Goal: Task Accomplishment & Management: Use online tool/utility

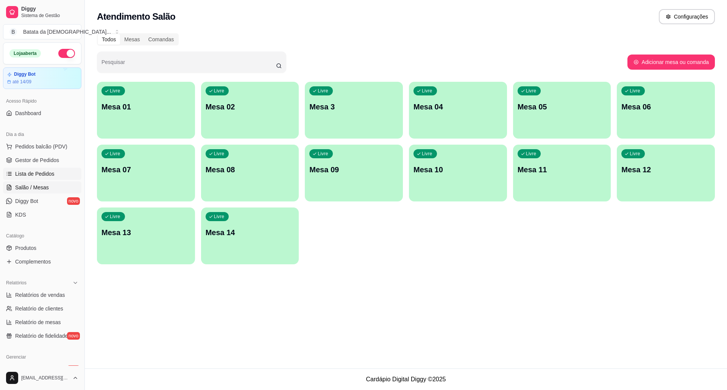
click at [38, 174] on span "Lista de Pedidos" at bounding box center [34, 174] width 39 height 8
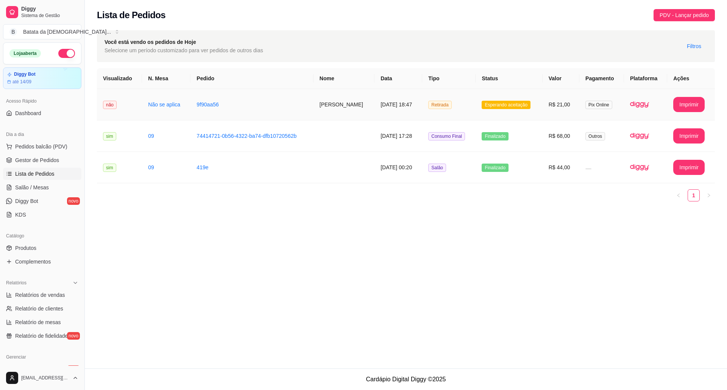
click at [548, 115] on td "R$ 21,00" at bounding box center [560, 104] width 37 height 31
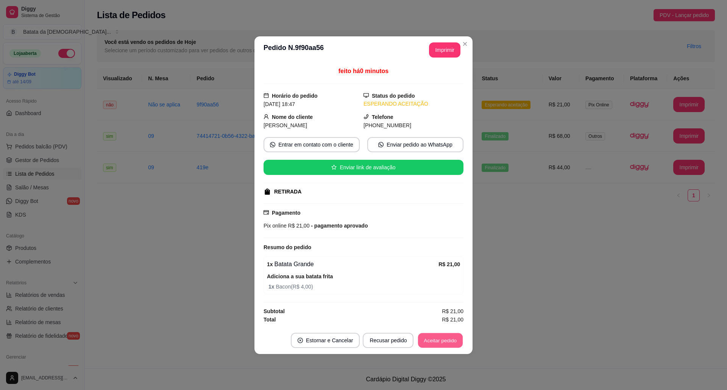
click at [450, 340] on button "Aceitar pedido" at bounding box center [440, 340] width 45 height 15
click at [446, 46] on button "Imprimir" at bounding box center [444, 49] width 30 height 15
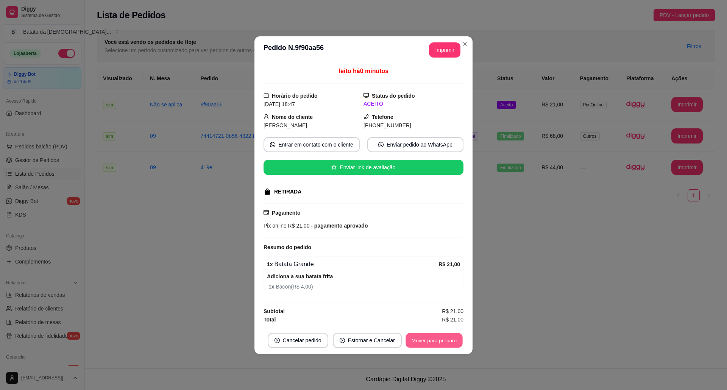
click at [453, 338] on button "Mover para preparo" at bounding box center [433, 340] width 57 height 15
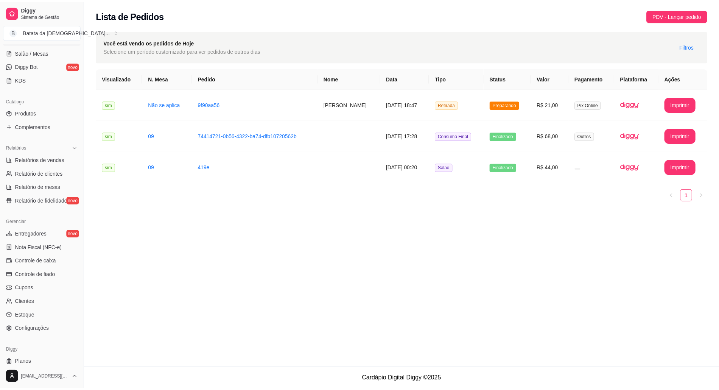
scroll to position [151, 0]
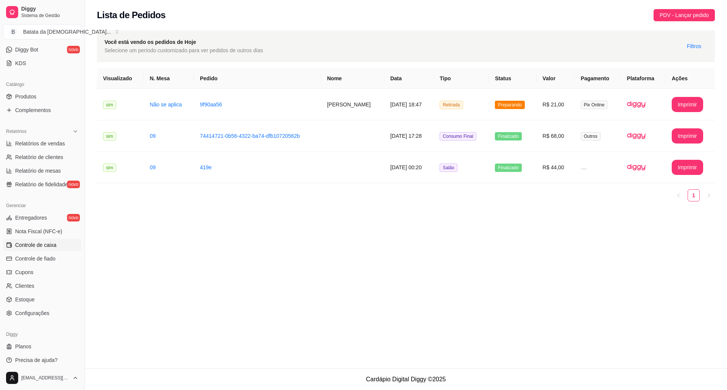
click at [46, 246] on span "Controle de caixa" at bounding box center [35, 245] width 41 height 8
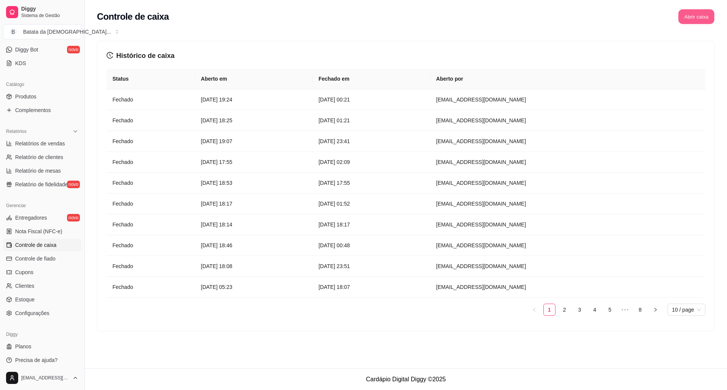
click at [702, 23] on button "Abrir caixa" at bounding box center [696, 16] width 36 height 15
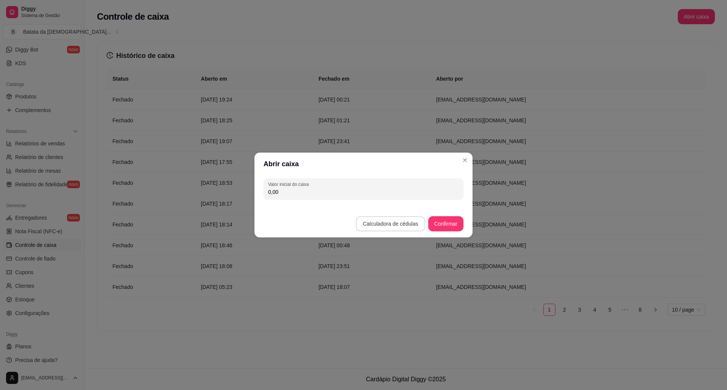
click at [381, 218] on button "Calculadora de cédulas" at bounding box center [390, 223] width 69 height 15
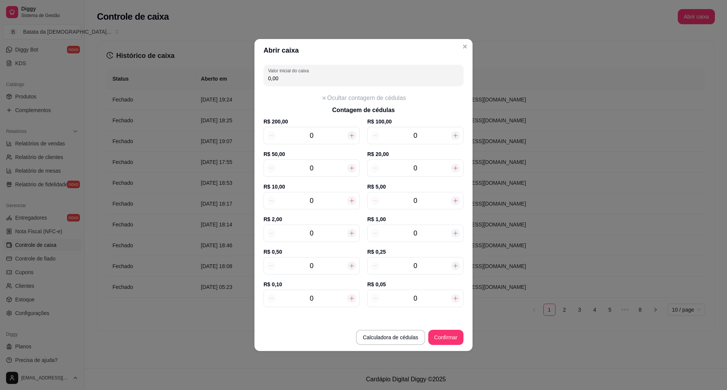
click at [453, 235] on icon at bounding box center [455, 233] width 6 height 6
type input "1,00"
type input "1"
click at [453, 235] on icon at bounding box center [455, 233] width 6 height 6
type input "2,00"
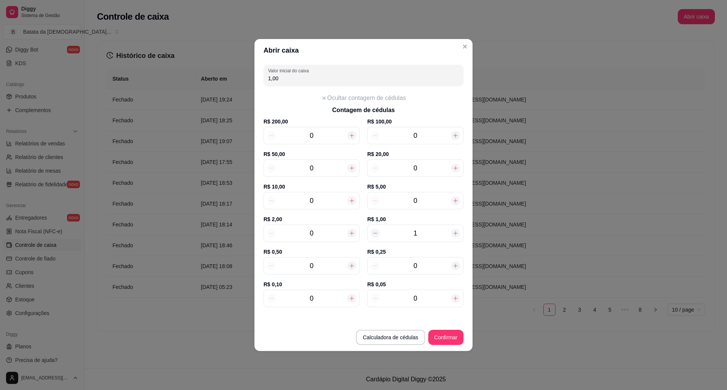
type input "2"
click at [453, 235] on icon at bounding box center [455, 233] width 6 height 6
type input "3,00"
type input "3"
click at [453, 235] on icon at bounding box center [455, 233] width 6 height 6
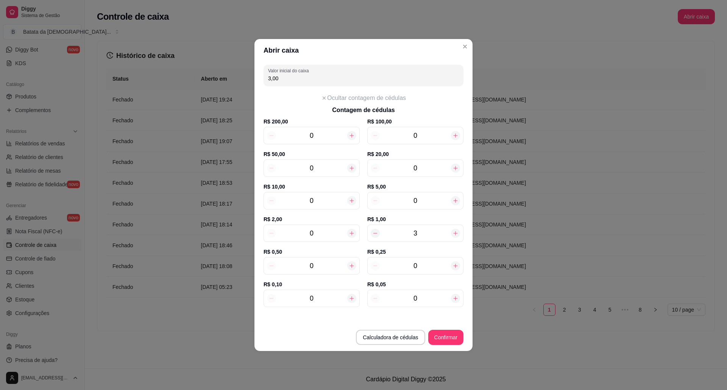
type input "4,00"
type input "4"
click at [453, 235] on icon at bounding box center [455, 233] width 6 height 6
type input "5,00"
type input "5"
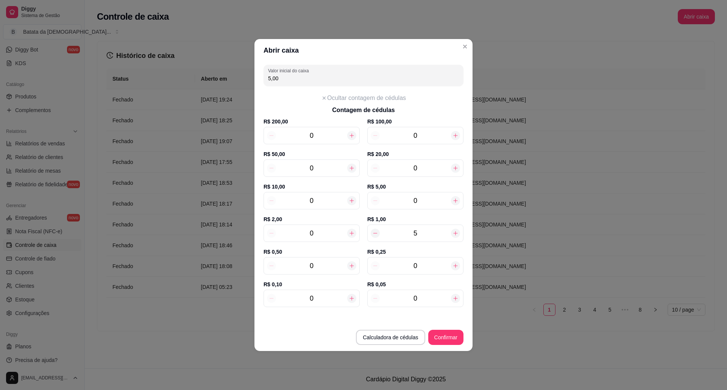
click at [453, 235] on icon at bounding box center [455, 233] width 6 height 6
type input "6,00"
type input "6"
click at [453, 235] on icon at bounding box center [455, 233] width 6 height 6
type input "7,00"
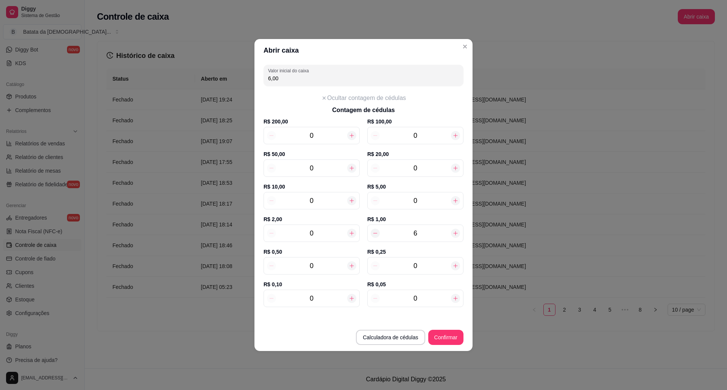
type input "7"
click at [453, 235] on icon at bounding box center [455, 233] width 6 height 6
type input "8,00"
type input "8"
click at [453, 235] on icon at bounding box center [455, 233] width 6 height 6
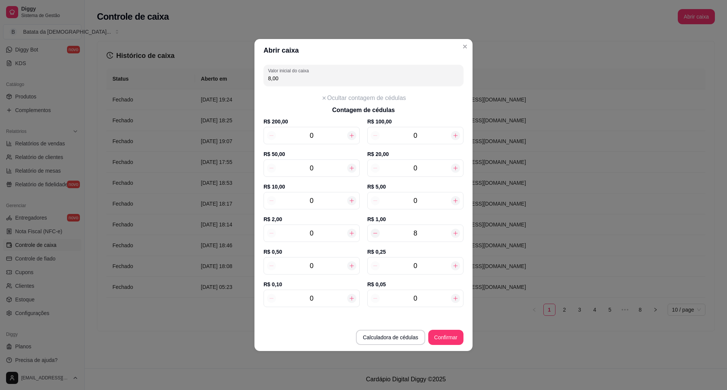
type input "9,00"
type input "9"
click at [453, 235] on icon at bounding box center [455, 233] width 6 height 6
type input "10,00"
type input "10"
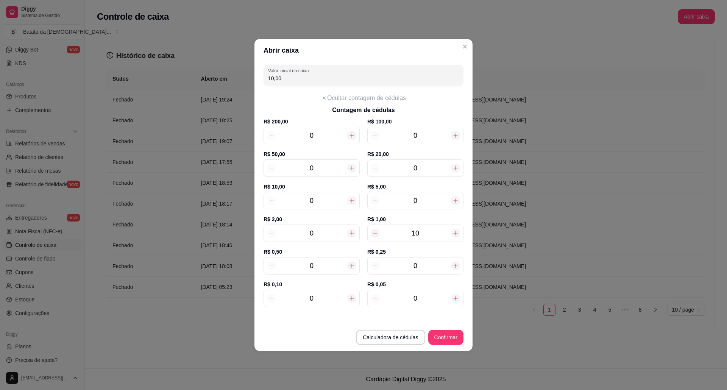
click at [453, 235] on icon at bounding box center [455, 233] width 6 height 6
type input "11,00"
type input "11"
click at [453, 235] on icon at bounding box center [455, 233] width 6 height 6
type input "12,00"
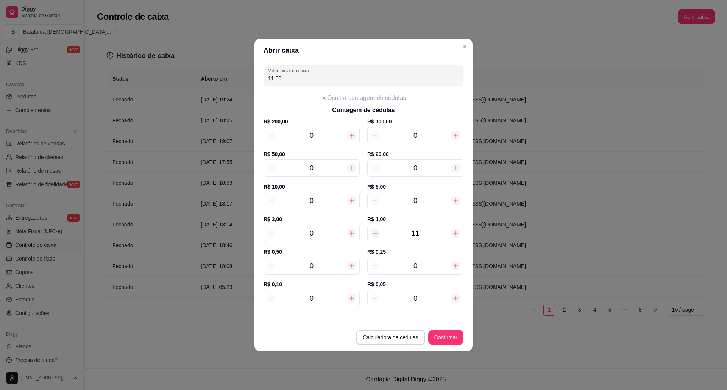
type input "12"
click at [453, 235] on icon at bounding box center [455, 233] width 6 height 6
type input "13,00"
type input "13"
click at [354, 202] on icon at bounding box center [351, 201] width 6 height 6
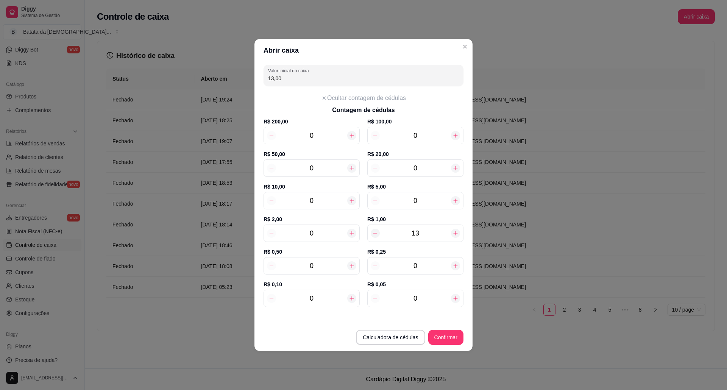
type input "23,00"
type input "1"
click at [452, 200] on icon at bounding box center [455, 201] width 6 height 6
type input "28,00"
type input "1"
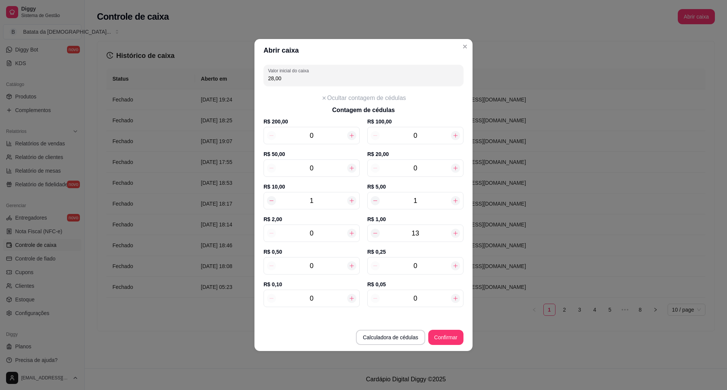
click at [350, 266] on icon at bounding box center [351, 266] width 6 height 6
type input "28,50"
type input "1"
click at [350, 266] on icon at bounding box center [351, 266] width 6 height 6
type input "29,00"
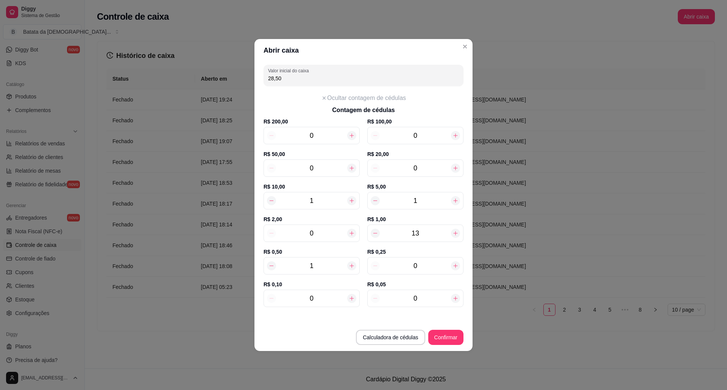
type input "2"
click at [350, 266] on icon at bounding box center [351, 266] width 6 height 6
type input "29,50"
type input "3"
click at [350, 266] on icon at bounding box center [351, 266] width 6 height 6
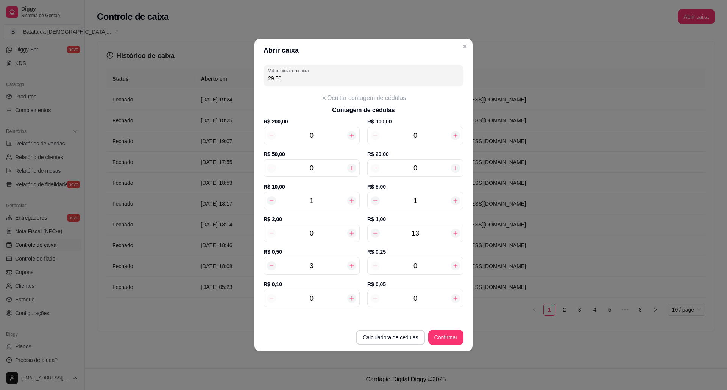
type input "30,00"
type input "4"
click at [350, 266] on icon at bounding box center [351, 266] width 6 height 6
type input "30,50"
type input "5"
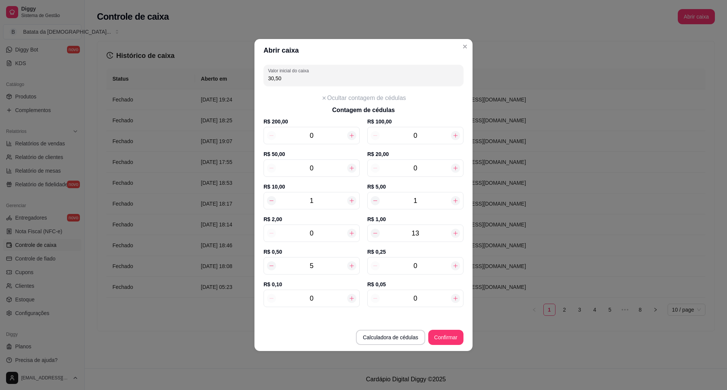
click at [350, 266] on icon at bounding box center [351, 266] width 6 height 6
type input "31,00"
type input "6"
click at [350, 266] on icon at bounding box center [351, 266] width 6 height 6
type input "31,50"
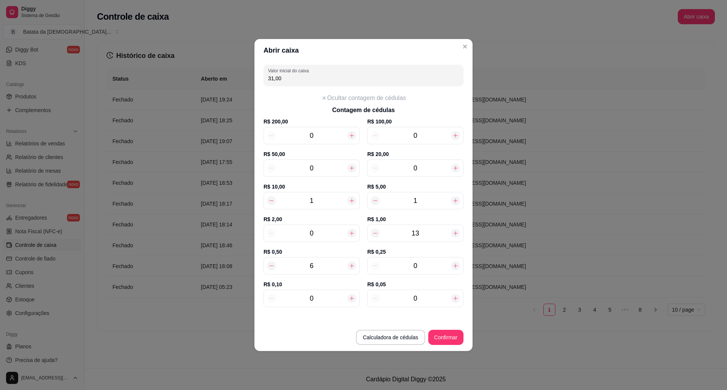
type input "7"
click at [350, 266] on icon at bounding box center [351, 266] width 6 height 6
type input "32,00"
type input "8"
click at [350, 266] on icon at bounding box center [351, 266] width 6 height 6
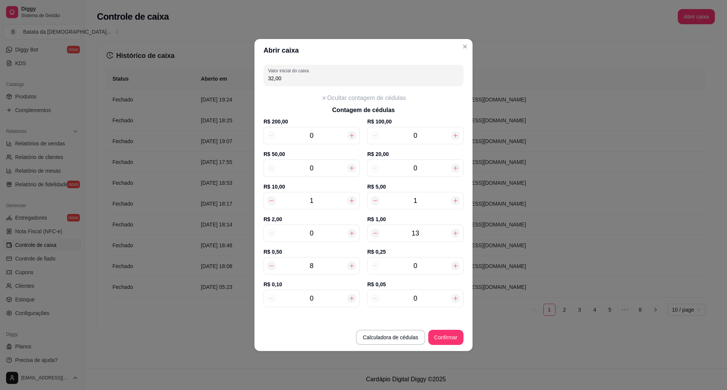
type input "32,50"
type input "9"
click at [350, 266] on icon at bounding box center [351, 266] width 6 height 6
type input "33,00"
type input "10"
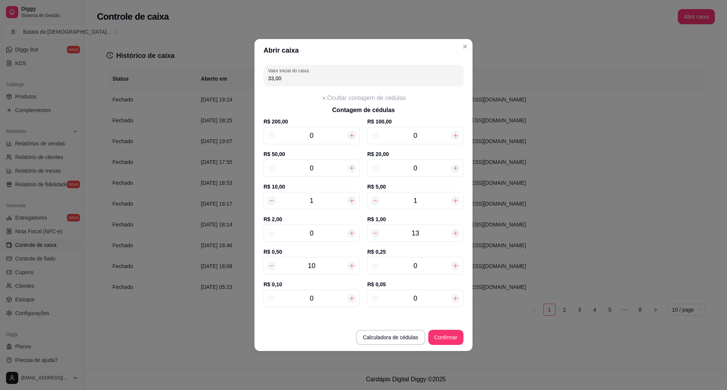
click at [350, 266] on icon at bounding box center [351, 266] width 6 height 6
type input "33,50"
type input "11"
click at [456, 269] on icon at bounding box center [455, 266] width 6 height 6
type input "33,75"
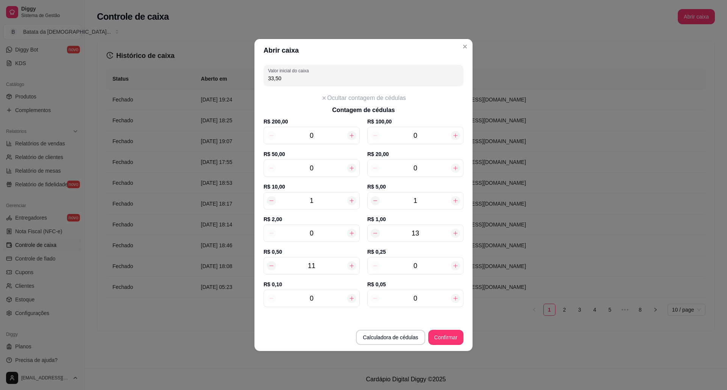
type input "1"
click at [456, 269] on icon at bounding box center [455, 266] width 6 height 6
type input "34,00"
type input "2"
click at [456, 269] on icon at bounding box center [455, 266] width 6 height 6
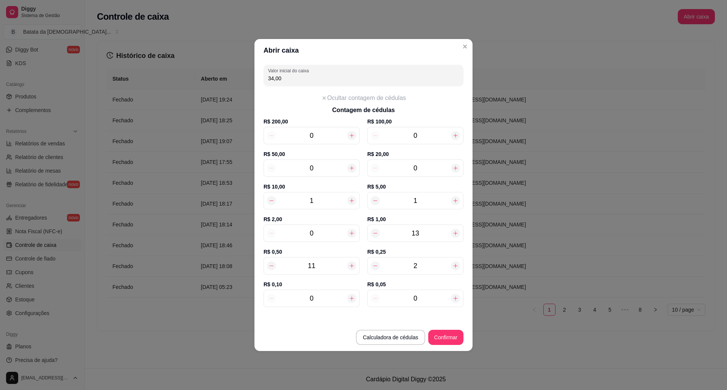
type input "34,25"
type input "3"
click at [456, 269] on icon at bounding box center [455, 266] width 6 height 6
type input "34,50"
type input "4"
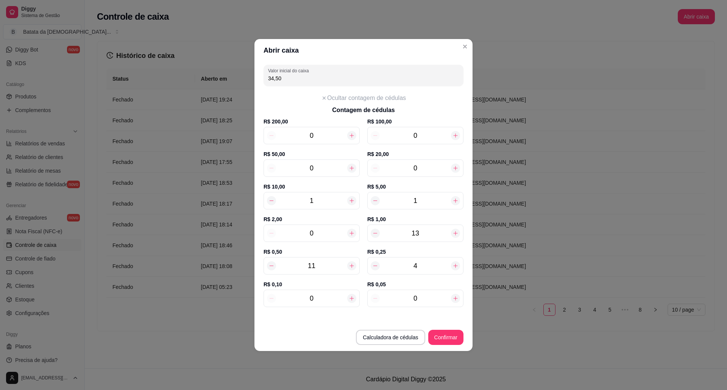
click at [456, 269] on icon at bounding box center [455, 266] width 6 height 6
type input "34,75"
type input "5"
click at [456, 269] on icon at bounding box center [455, 266] width 6 height 6
type input "35,00"
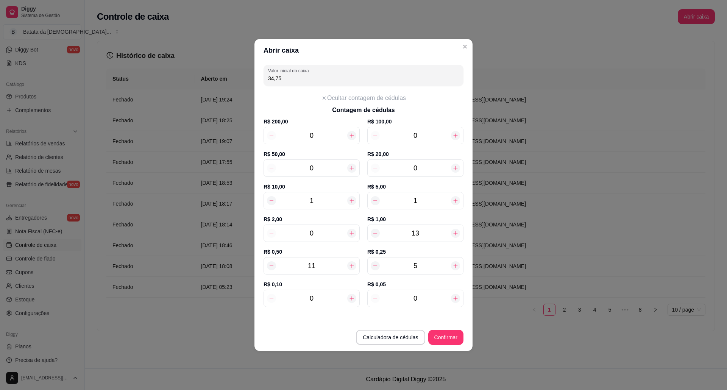
type input "6"
click at [456, 269] on icon at bounding box center [455, 266] width 6 height 6
type input "35,25"
type input "7"
click at [456, 269] on icon at bounding box center [455, 266] width 6 height 6
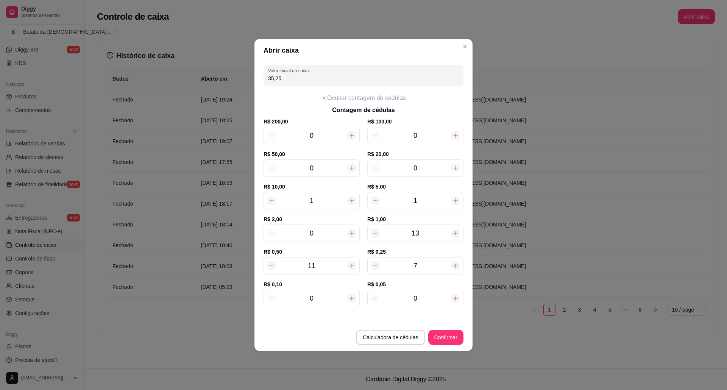
type input "35,50"
type input "8"
click at [350, 295] on div at bounding box center [351, 298] width 9 height 9
type input "35,60"
type input "1"
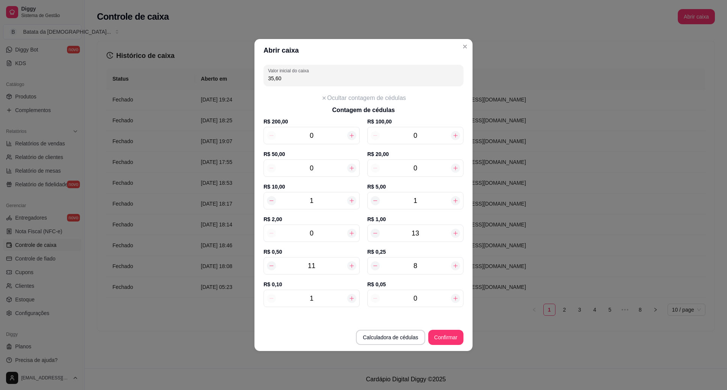
click at [350, 295] on div at bounding box center [351, 298] width 9 height 9
type input "35,70"
type input "2"
click at [350, 295] on div at bounding box center [351, 298] width 9 height 9
type input "35,80"
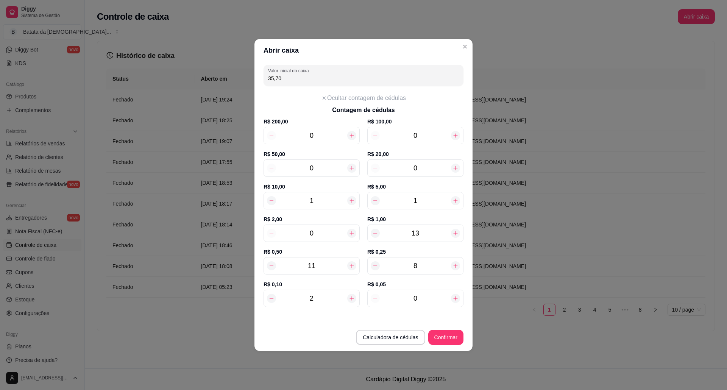
type input "3"
click at [350, 295] on div at bounding box center [351, 298] width 9 height 9
type input "35,90"
type input "4"
click at [350, 295] on div at bounding box center [351, 298] width 9 height 9
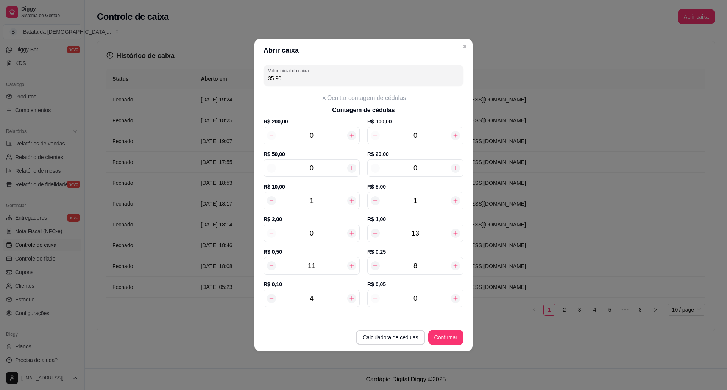
type input "36,00"
type input "5"
click at [350, 295] on div at bounding box center [351, 298] width 9 height 9
type input "36,10"
type input "6"
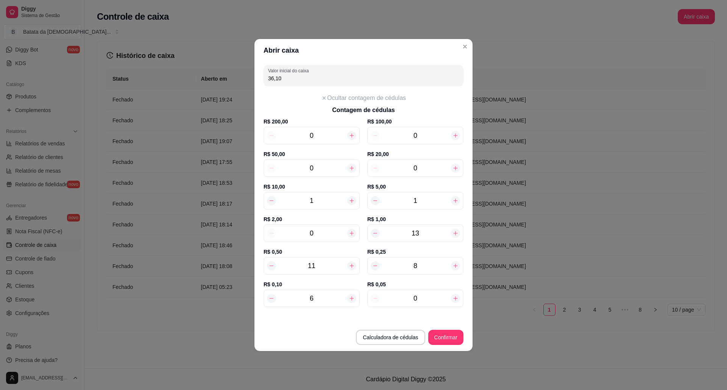
click at [350, 295] on div at bounding box center [351, 298] width 9 height 9
type input "36,20"
type input "7"
click at [350, 295] on div at bounding box center [351, 298] width 9 height 9
type input "36,30"
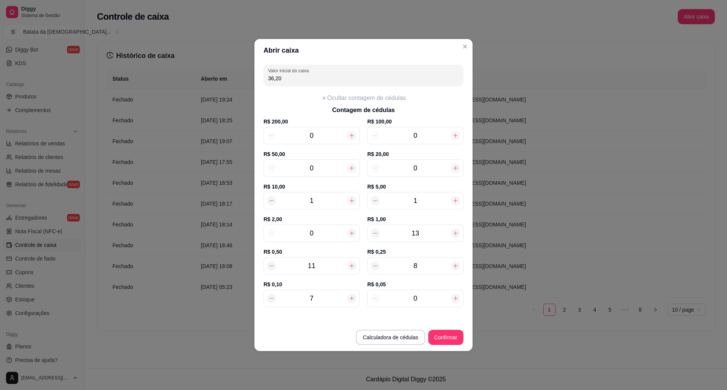
type input "8"
click at [350, 295] on div at bounding box center [351, 298] width 9 height 9
type input "36,40"
type input "9"
click at [350, 295] on div at bounding box center [351, 298] width 9 height 9
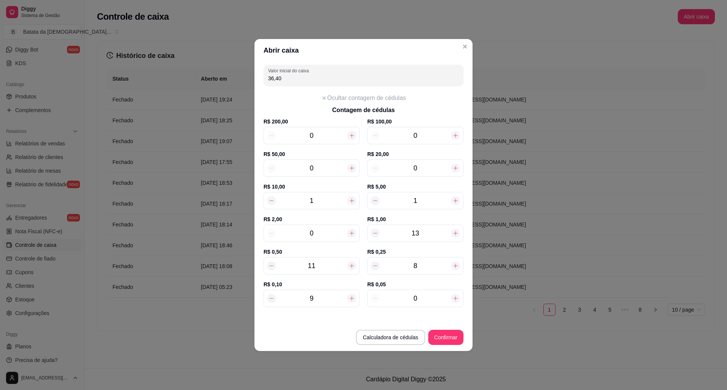
type input "36,50"
type input "10"
click at [350, 295] on div at bounding box center [351, 298] width 9 height 9
type input "36,60"
type input "11"
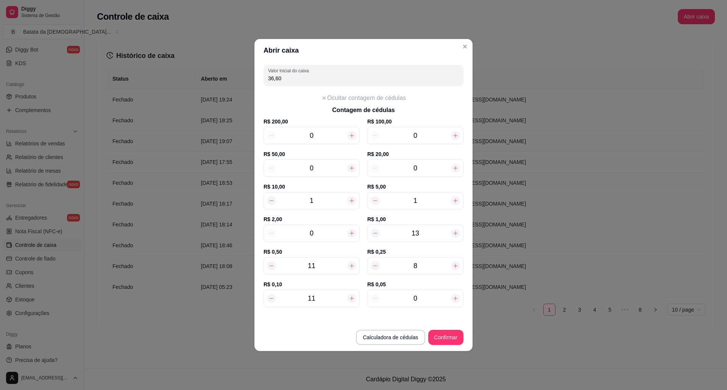
click at [350, 295] on div at bounding box center [351, 298] width 9 height 9
type input "36,70"
type input "12"
click at [350, 295] on div at bounding box center [351, 298] width 9 height 9
type input "36,80"
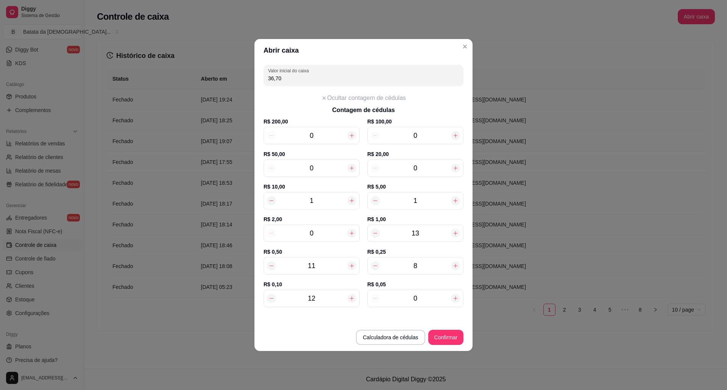
type input "13"
click at [350, 295] on div at bounding box center [351, 298] width 9 height 9
type input "36,90"
type input "14"
click at [350, 295] on div at bounding box center [351, 298] width 9 height 9
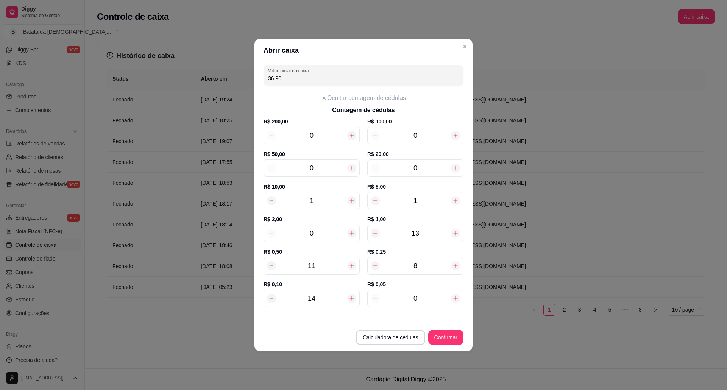
type input "37,00"
type input "15"
click at [350, 295] on div at bounding box center [351, 298] width 9 height 9
type input "37,10"
type input "16"
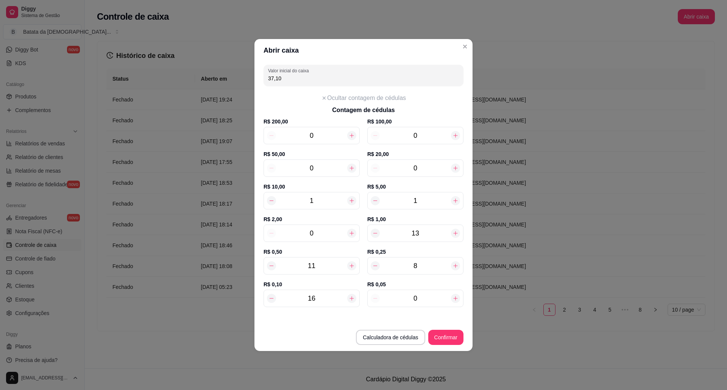
click at [350, 295] on div at bounding box center [351, 298] width 9 height 9
type input "37,20"
type input "17"
click at [350, 295] on div at bounding box center [351, 298] width 9 height 9
type input "37,30"
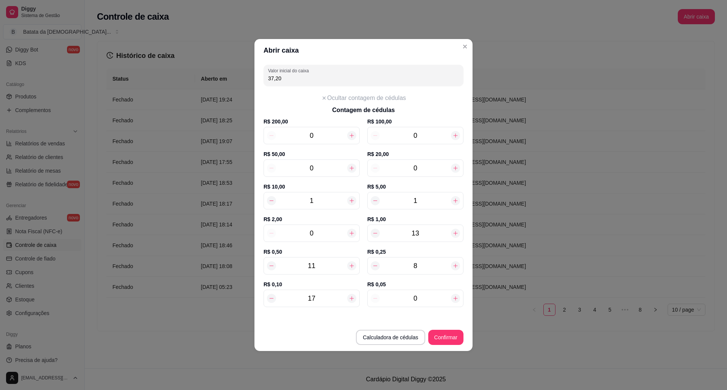
type input "18"
click at [350, 295] on div at bounding box center [351, 298] width 9 height 9
type input "37,40"
type input "19"
click at [350, 295] on div at bounding box center [351, 298] width 9 height 9
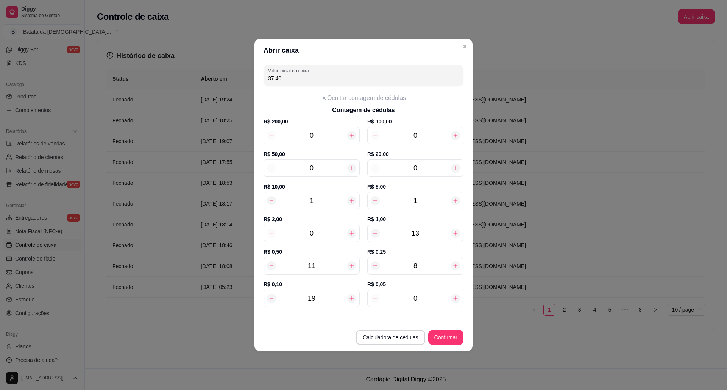
type input "37,50"
type input "20"
click at [350, 295] on div at bounding box center [351, 298] width 9 height 9
type input "37,60"
type input "21"
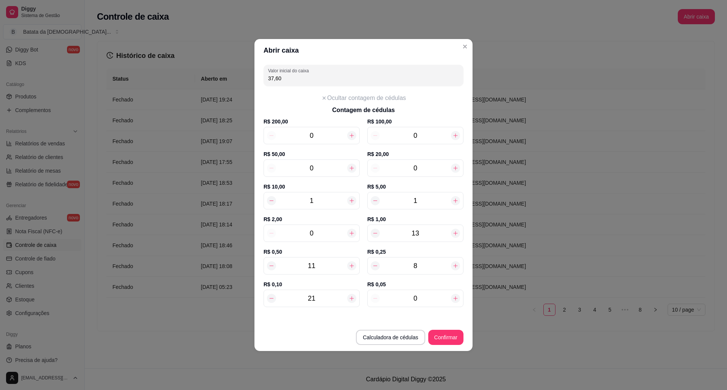
click at [350, 295] on div at bounding box center [351, 298] width 9 height 9
type input "37,70"
type input "22"
click at [353, 298] on icon at bounding box center [351, 298] width 6 height 6
type input "37,80"
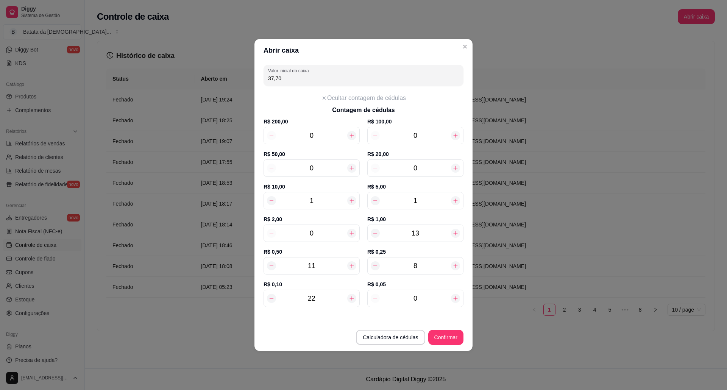
type input "23"
click at [455, 300] on icon at bounding box center [455, 298] width 4 height 4
type input "37,85"
type input "1"
click at [455, 300] on icon at bounding box center [455, 298] width 4 height 4
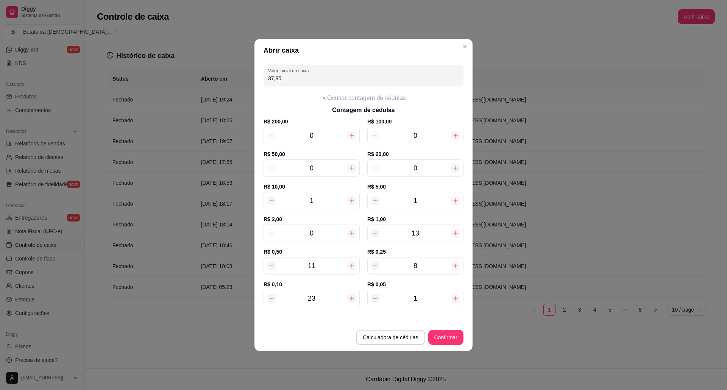
type input "37,90"
type input "2"
click at [455, 300] on icon at bounding box center [455, 298] width 4 height 4
type input "37,95"
type input "3"
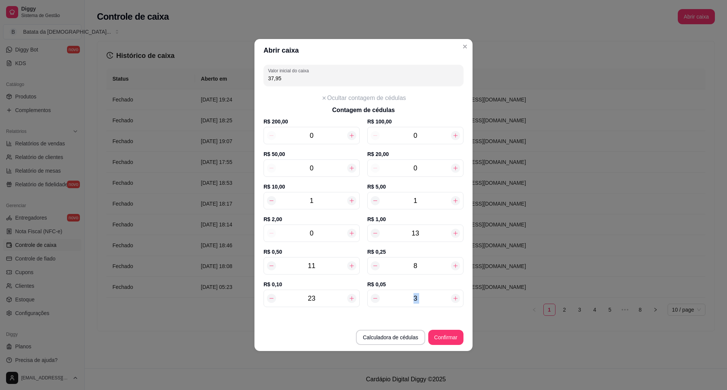
click at [455, 300] on icon at bounding box center [455, 298] width 4 height 4
type input "38,00"
type input "4"
click at [455, 300] on icon at bounding box center [455, 298] width 4 height 4
type input "38,05"
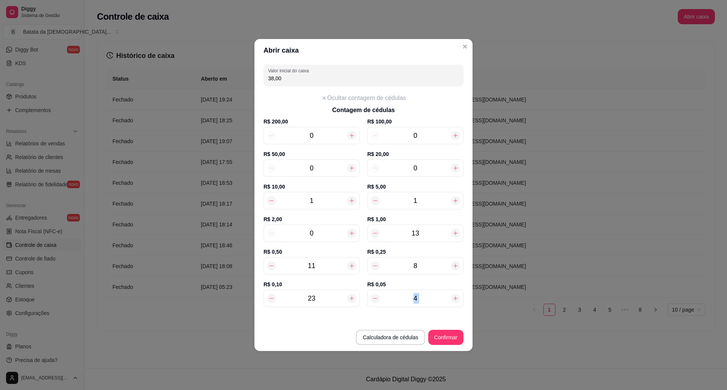
type input "5"
click at [455, 300] on icon at bounding box center [455, 298] width 4 height 4
type input "38,10"
type input "6"
click at [455, 300] on icon at bounding box center [455, 298] width 4 height 4
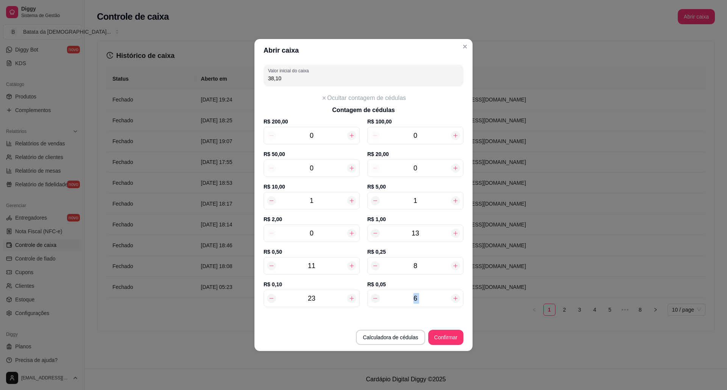
type input "38,15"
type input "7"
click at [455, 300] on icon at bounding box center [455, 298] width 4 height 4
type input "38,20"
type input "8"
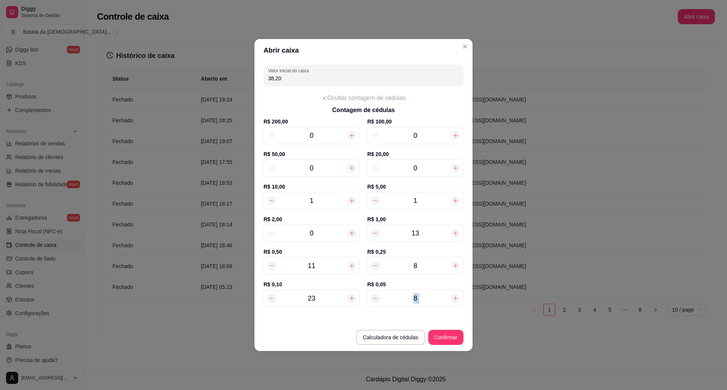
click at [455, 300] on icon at bounding box center [455, 298] width 4 height 4
type input "38,25"
type input "9"
click at [455, 300] on icon at bounding box center [455, 298] width 4 height 4
type input "38,30"
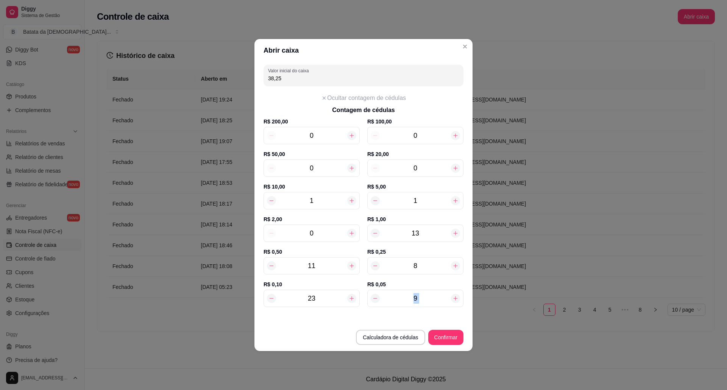
type input "10"
click at [455, 300] on icon at bounding box center [455, 298] width 4 height 4
type input "38,35"
type input "11"
click at [455, 300] on icon at bounding box center [455, 298] width 4 height 4
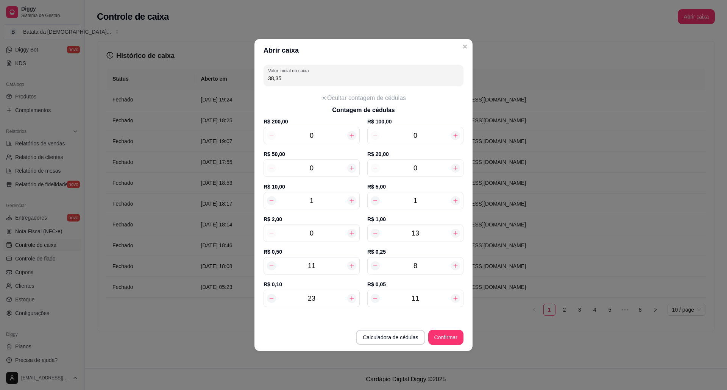
type input "38,40"
type input "12"
click at [455, 300] on icon at bounding box center [455, 298] width 4 height 4
type input "38,45"
type input "13"
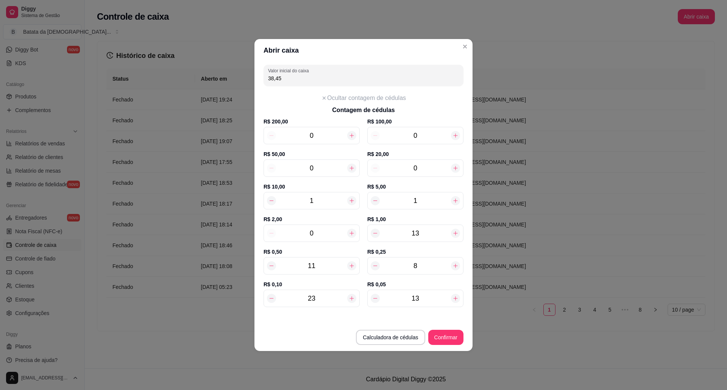
click at [455, 300] on icon at bounding box center [455, 298] width 4 height 4
type input "38,50"
type input "14"
click at [450, 342] on button "Confirmar" at bounding box center [445, 337] width 34 height 15
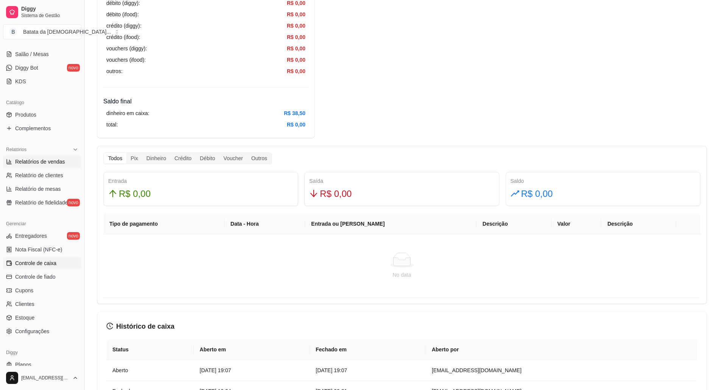
scroll to position [101, 0]
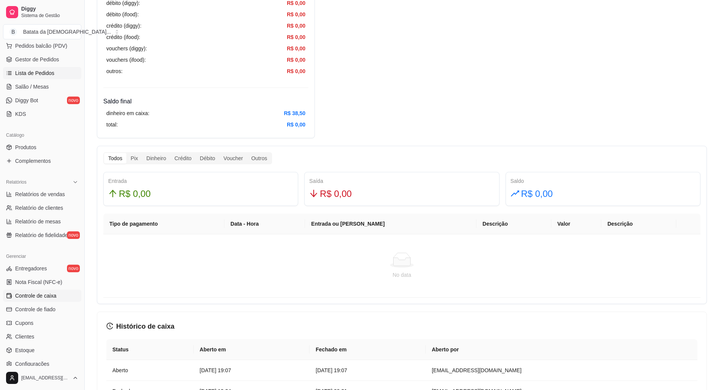
click at [46, 76] on span "Lista de Pedidos" at bounding box center [34, 73] width 39 height 8
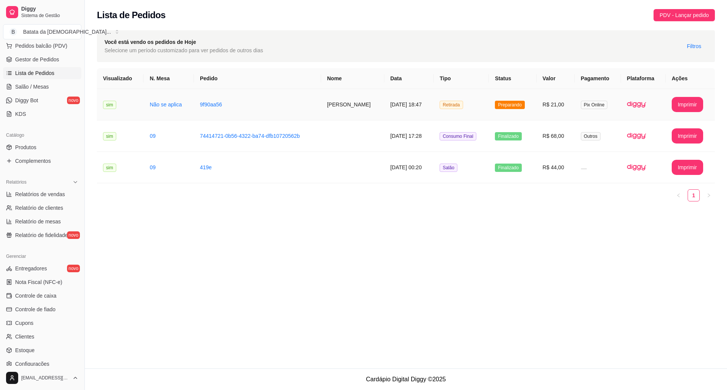
click at [476, 110] on td "Retirada" at bounding box center [460, 104] width 55 height 31
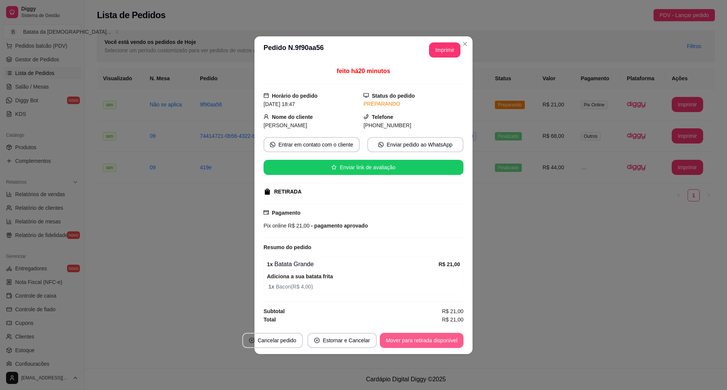
click at [446, 336] on button "Mover para retirada disponível" at bounding box center [422, 340] width 84 height 15
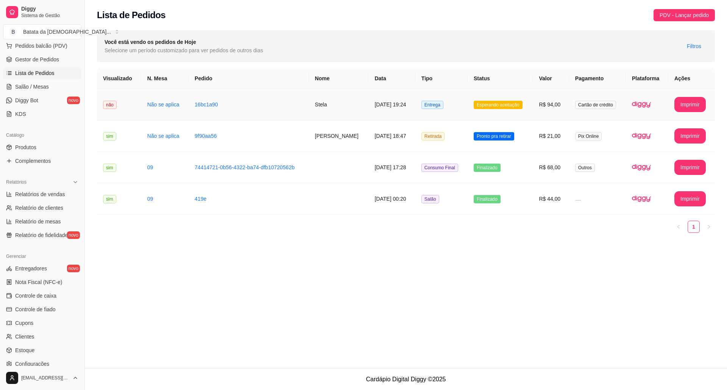
click at [418, 109] on td "Entrega" at bounding box center [441, 104] width 52 height 31
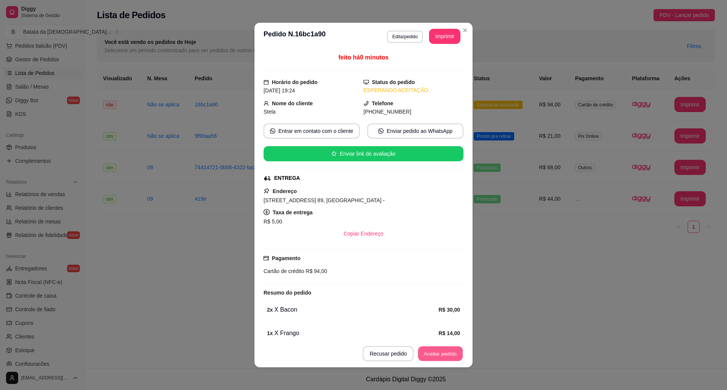
click at [451, 354] on button "Aceitar pedido" at bounding box center [440, 353] width 45 height 15
click at [429, 353] on button "Mover para preparo" at bounding box center [433, 353] width 59 height 15
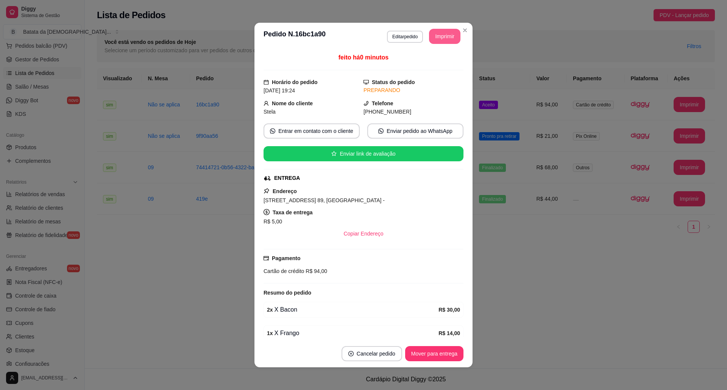
click at [448, 40] on button "Imprimir" at bounding box center [444, 36] width 31 height 15
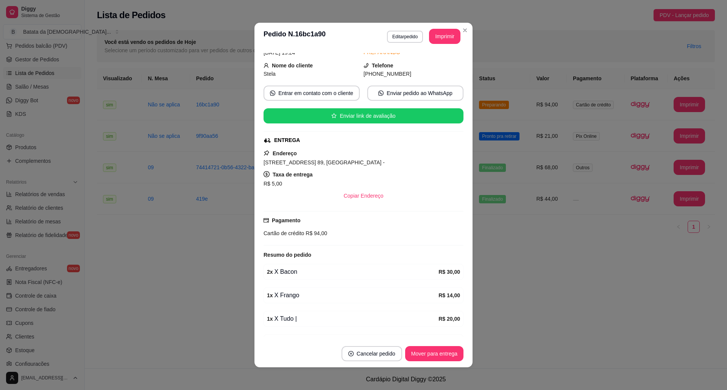
scroll to position [86, 0]
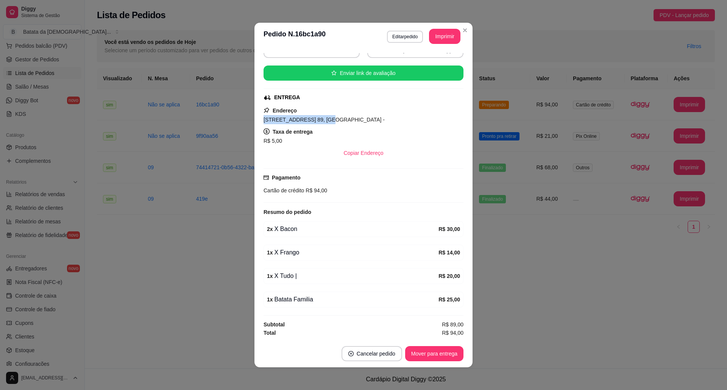
drag, startPoint x: 313, startPoint y: 117, endPoint x: 243, endPoint y: 111, distance: 70.2
click at [243, 111] on div "**********" at bounding box center [363, 195] width 727 height 390
copy span "[STREET_ADDRESS] 89,"
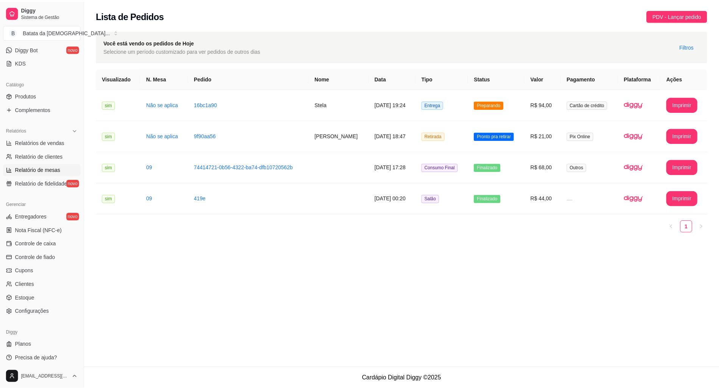
scroll to position [155, 0]
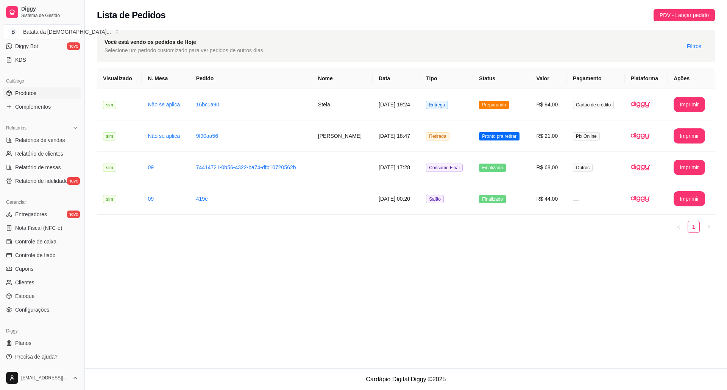
click at [28, 95] on span "Produtos" at bounding box center [25, 93] width 21 height 8
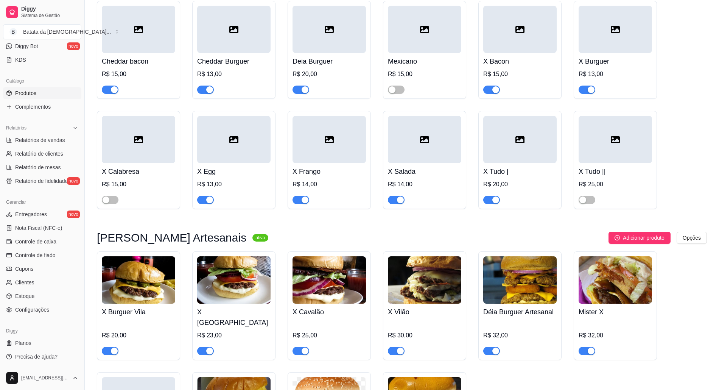
scroll to position [101, 0]
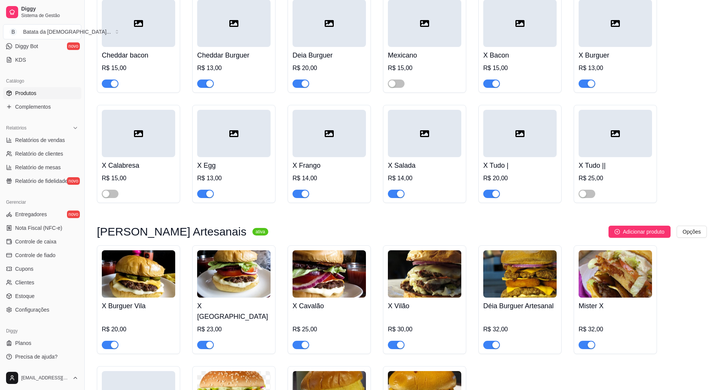
click at [3, 87] on link "Produtos" at bounding box center [42, 93] width 78 height 12
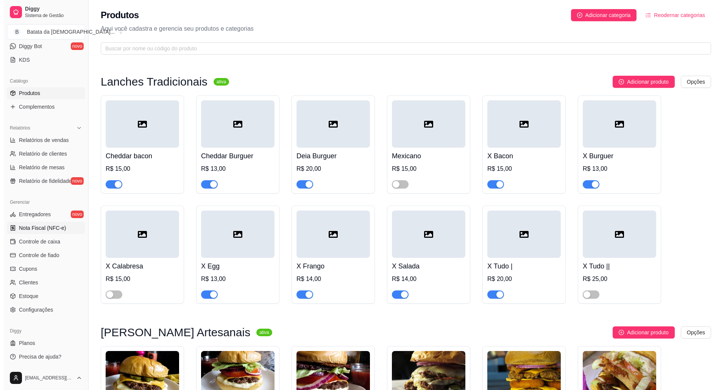
scroll to position [104, 0]
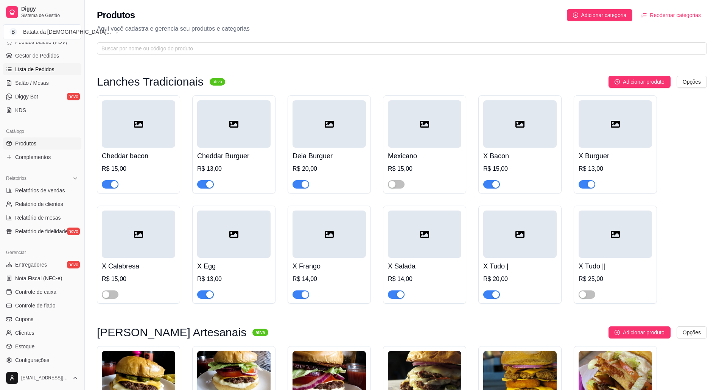
click at [48, 64] on link "Lista de Pedidos" at bounding box center [42, 69] width 78 height 12
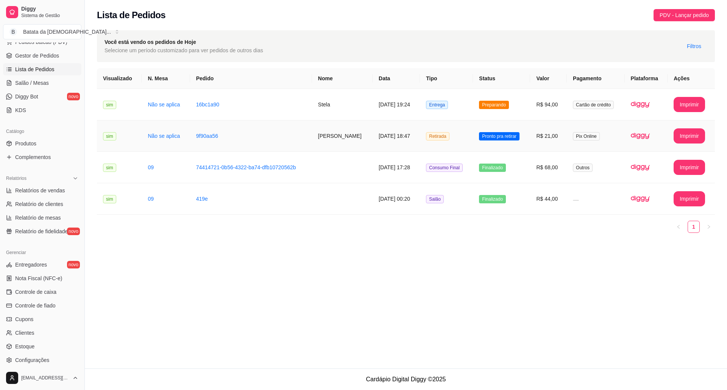
click at [547, 142] on td "R$ 21,00" at bounding box center [548, 135] width 37 height 31
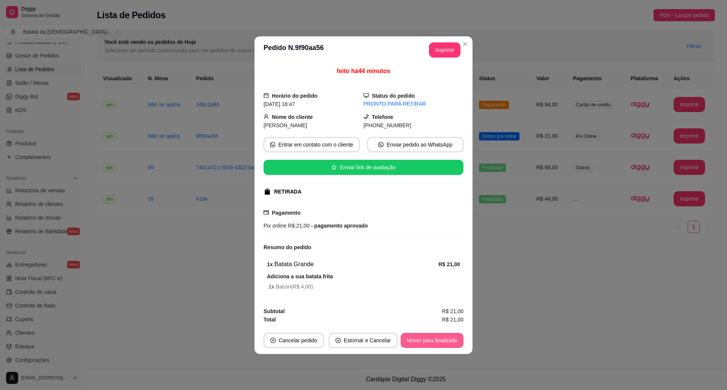
click at [435, 340] on button "Mover para finalizado" at bounding box center [431, 340] width 63 height 15
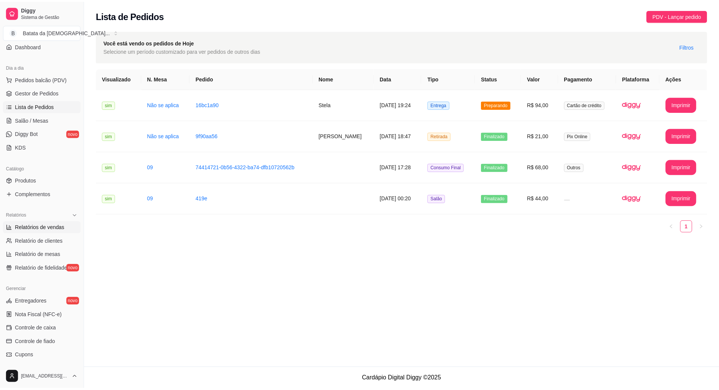
scroll to position [3, 0]
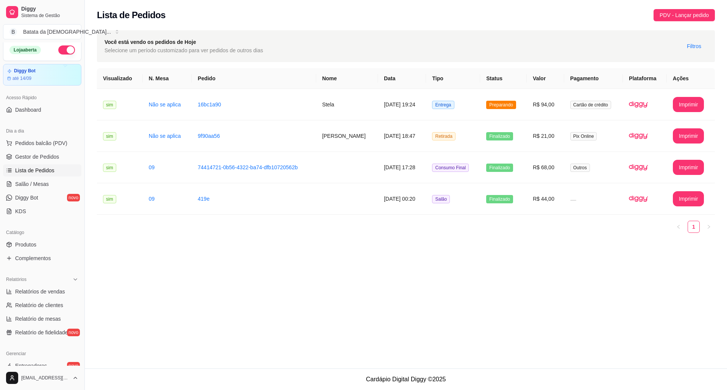
click at [55, 236] on div "Catálogo" at bounding box center [42, 232] width 78 height 12
click at [56, 240] on link "Produtos" at bounding box center [42, 244] width 78 height 12
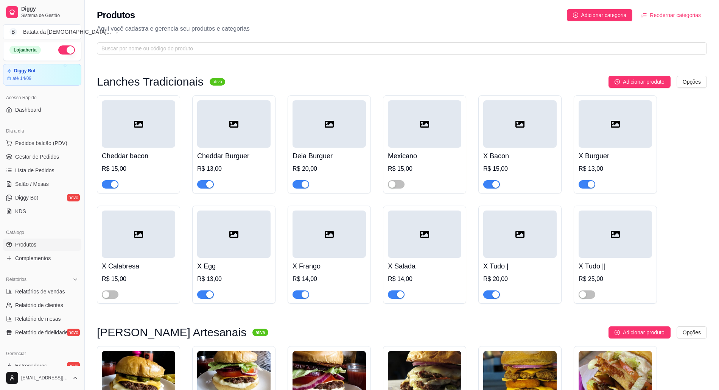
click at [397, 134] on div at bounding box center [424, 123] width 73 height 47
click at [398, 188] on span "button" at bounding box center [396, 184] width 17 height 8
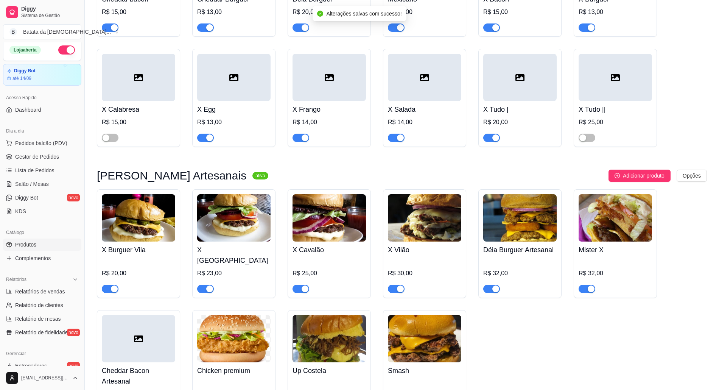
scroll to position [151, 0]
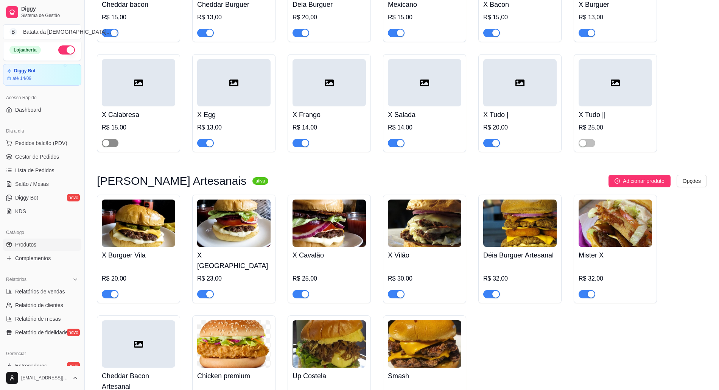
click at [110, 145] on button "button" at bounding box center [110, 143] width 17 height 8
click at [589, 150] on div "X Tudo || R$ 25,00" at bounding box center [615, 103] width 83 height 98
click at [583, 143] on div "button" at bounding box center [582, 143] width 7 height 7
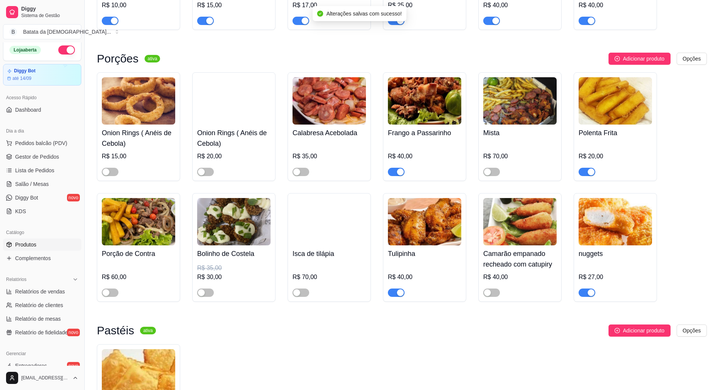
scroll to position [1110, 0]
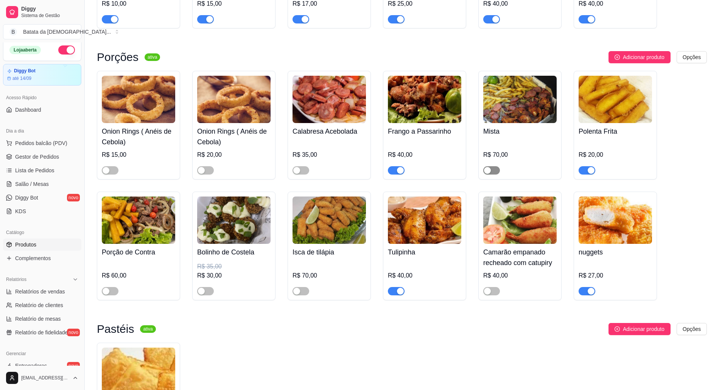
click at [488, 169] on div "button" at bounding box center [487, 170] width 7 height 7
click at [199, 168] on div "button" at bounding box center [201, 170] width 7 height 7
click at [119, 167] on div at bounding box center [138, 166] width 73 height 15
click at [306, 166] on span "button" at bounding box center [300, 170] width 17 height 8
click at [111, 167] on span "button" at bounding box center [110, 170] width 17 height 8
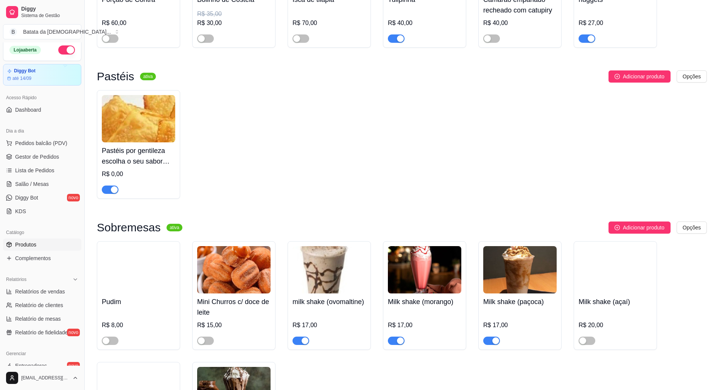
scroll to position [1413, 0]
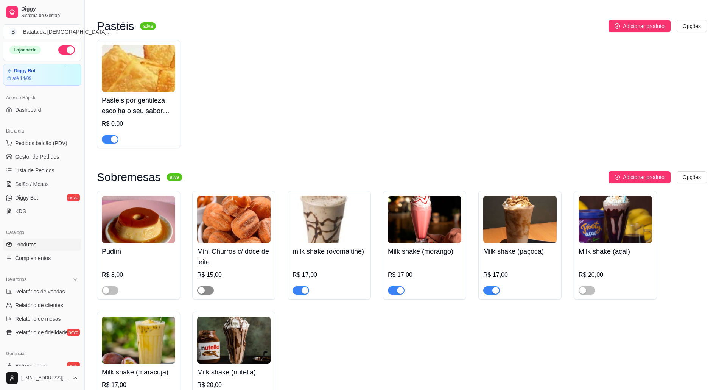
click at [202, 290] on div "button" at bounding box center [201, 290] width 7 height 7
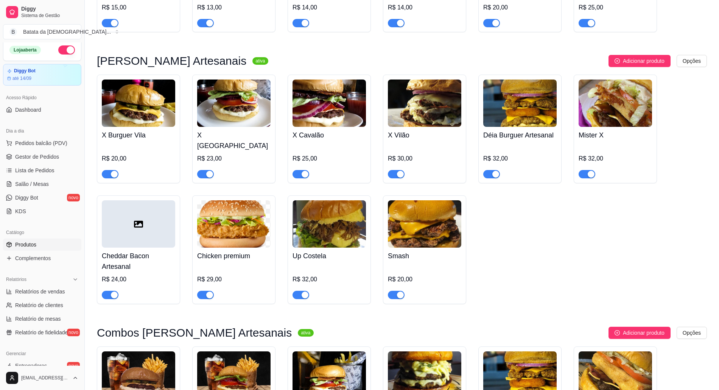
scroll to position [303, 0]
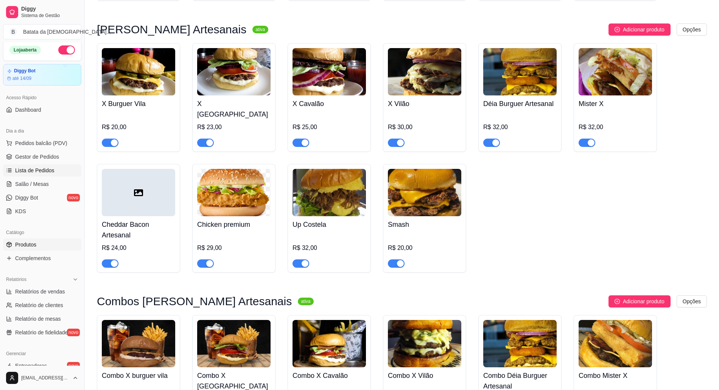
click at [56, 167] on link "Lista de Pedidos" at bounding box center [42, 170] width 78 height 12
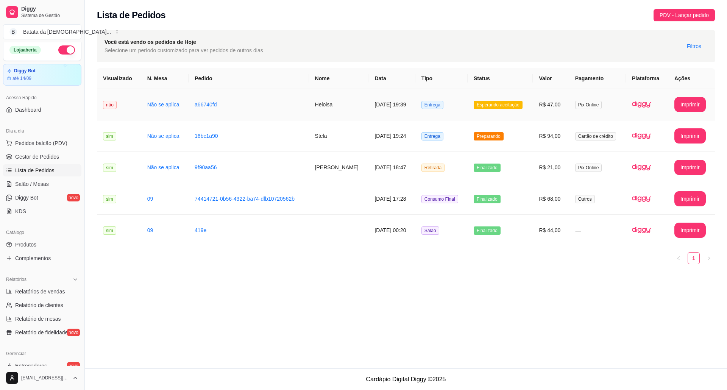
click at [528, 98] on td "Esperando aceitação" at bounding box center [499, 104] width 65 height 31
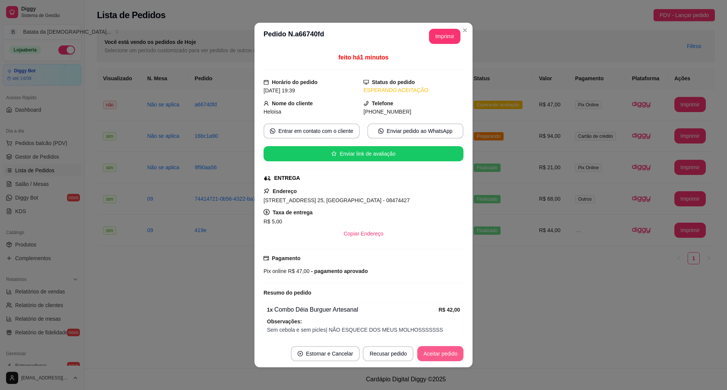
click at [433, 356] on button "Aceitar pedido" at bounding box center [440, 353] width 46 height 15
click at [438, 38] on button "Imprimir" at bounding box center [444, 36] width 30 height 15
click at [438, 353] on button "Aceitar pedido" at bounding box center [440, 353] width 46 height 15
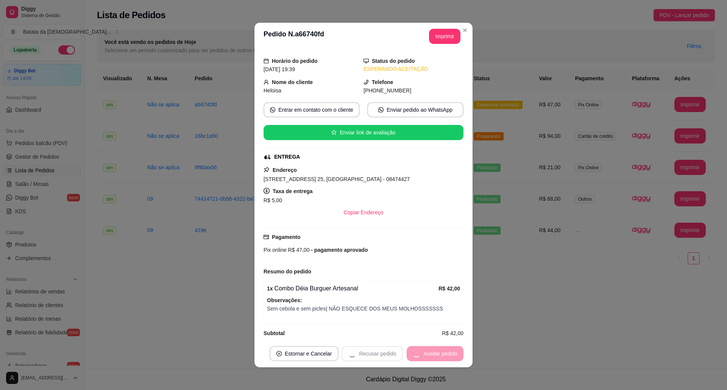
scroll to position [33, 0]
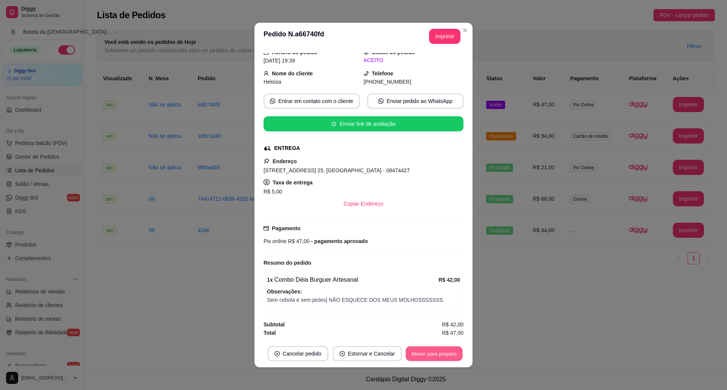
click at [435, 353] on button "Mover para preparo" at bounding box center [433, 353] width 57 height 15
click at [444, 34] on button "Imprimir" at bounding box center [444, 36] width 30 height 15
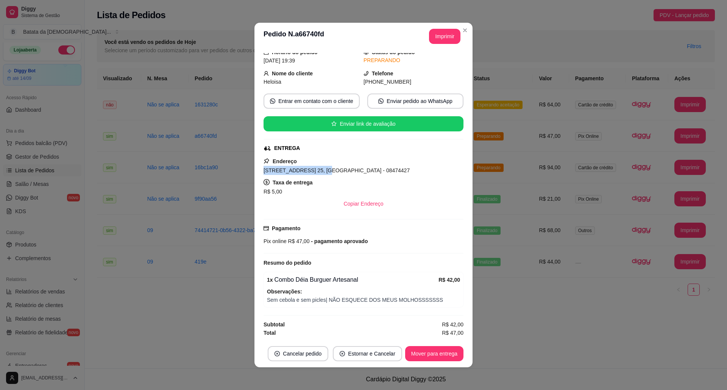
drag, startPoint x: 312, startPoint y: 167, endPoint x: 260, endPoint y: 165, distance: 52.2
click at [263, 167] on span "[STREET_ADDRESS] 25, [GEOGRAPHIC_DATA] - 08474427" at bounding box center [336, 170] width 146 height 6
copy span "[STREET_ADDRESS] 25"
click at [456, 35] on button "Imprimir" at bounding box center [444, 36] width 31 height 15
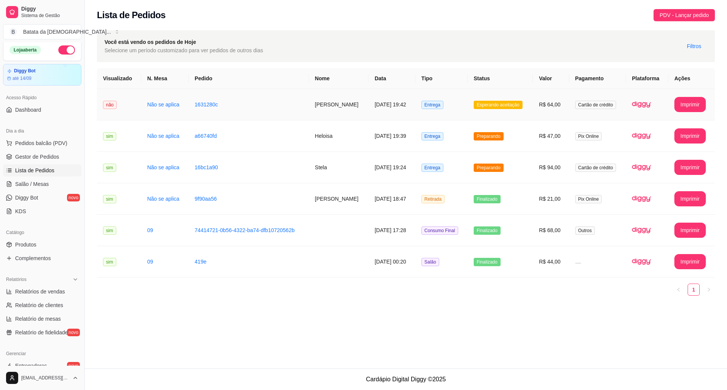
click at [522, 101] on span "Esperando aceitação" at bounding box center [497, 105] width 49 height 8
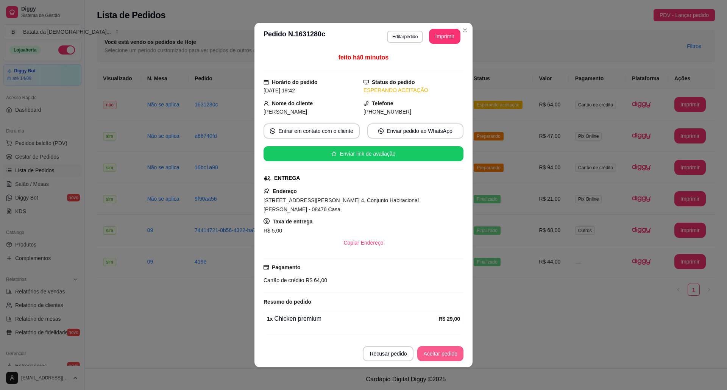
click at [454, 356] on button "Aceitar pedido" at bounding box center [440, 353] width 46 height 15
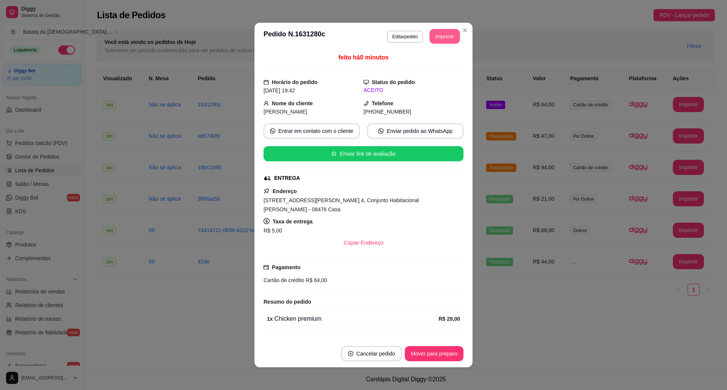
click at [445, 34] on button "Imprimir" at bounding box center [444, 36] width 30 height 15
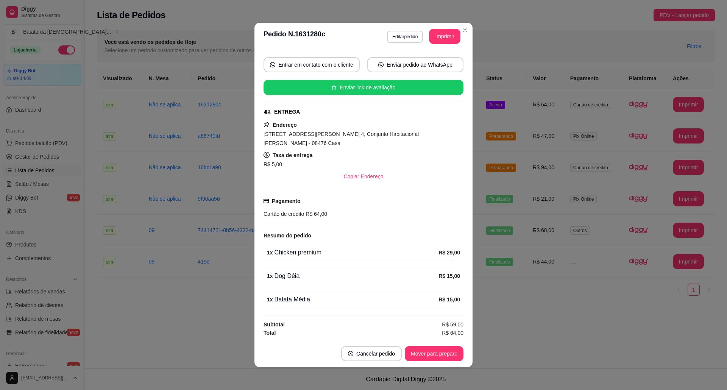
scroll to position [2, 0]
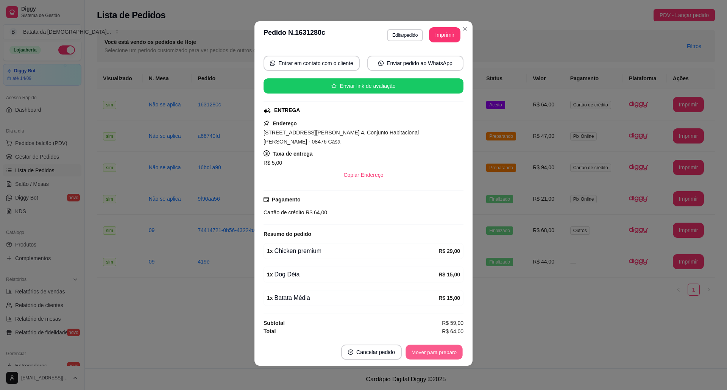
click at [423, 347] on button "Mover para preparo" at bounding box center [433, 352] width 57 height 15
drag, startPoint x: 329, startPoint y: 129, endPoint x: 244, endPoint y: 131, distance: 85.2
click at [244, 131] on div "**********" at bounding box center [363, 195] width 727 height 390
copy span "[STREET_ADDRESS][PERSON_NAME] 4,"
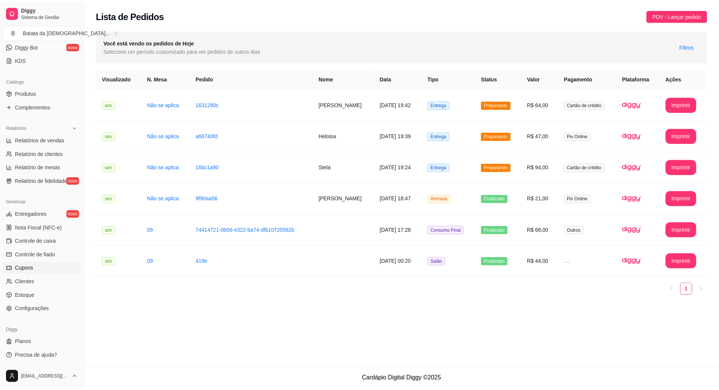
scroll to position [104, 0]
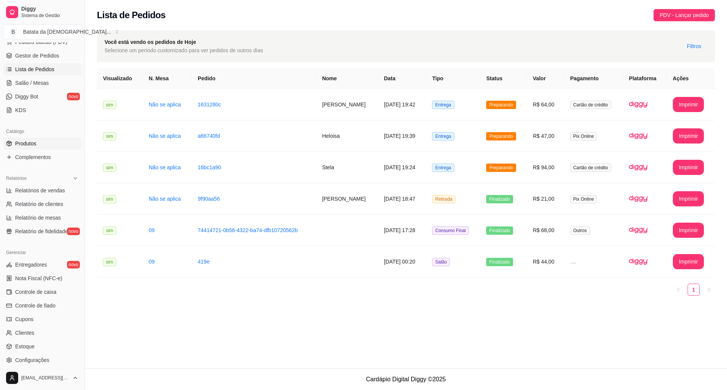
click at [20, 142] on span "Produtos" at bounding box center [25, 144] width 21 height 8
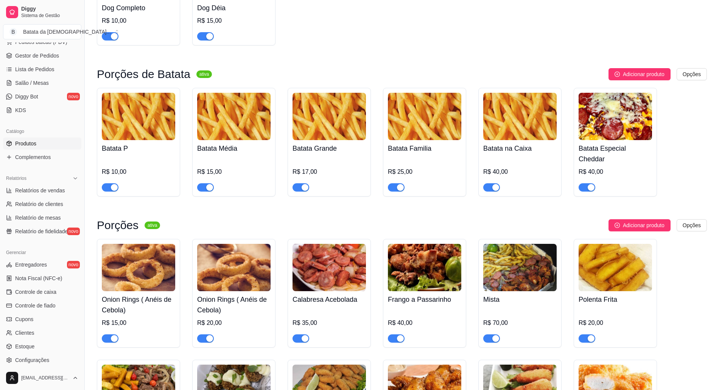
scroll to position [958, 0]
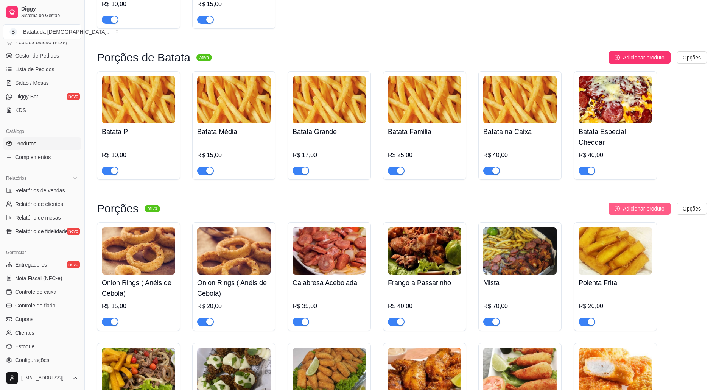
click at [623, 206] on span "Adicionar produto" at bounding box center [644, 208] width 42 height 8
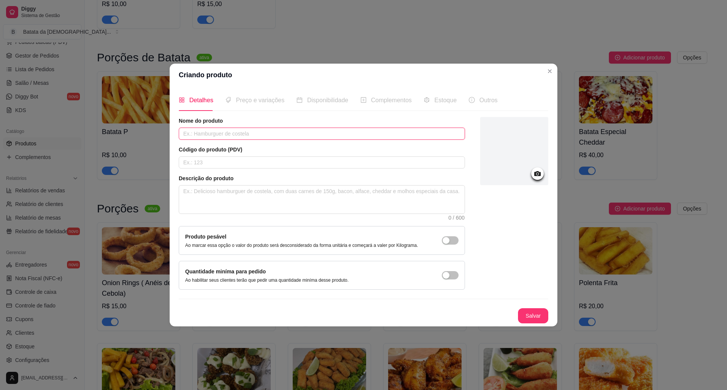
click at [220, 135] on input "text" at bounding box center [322, 134] width 286 height 12
type input "Medalhão"
click at [533, 317] on button "Salvar" at bounding box center [533, 315] width 30 height 15
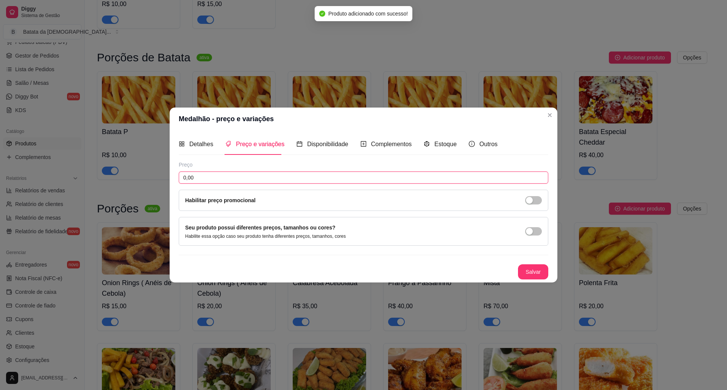
click at [271, 171] on input "0,00" at bounding box center [363, 177] width 369 height 12
click at [194, 144] on span "Detalhes" at bounding box center [201, 144] width 24 height 6
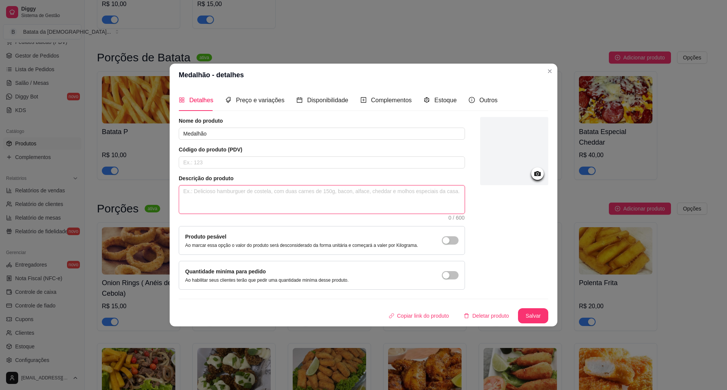
click at [240, 206] on textarea at bounding box center [321, 199] width 285 height 28
type textarea "n"
type textarea "no"
type textarea "noo"
type textarea "no"
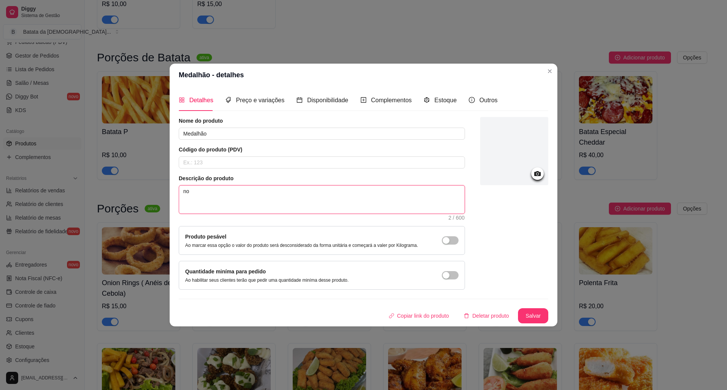
type textarea "n"
type textarea "c"
type textarea "n"
type textarea "no"
type textarea "nos"
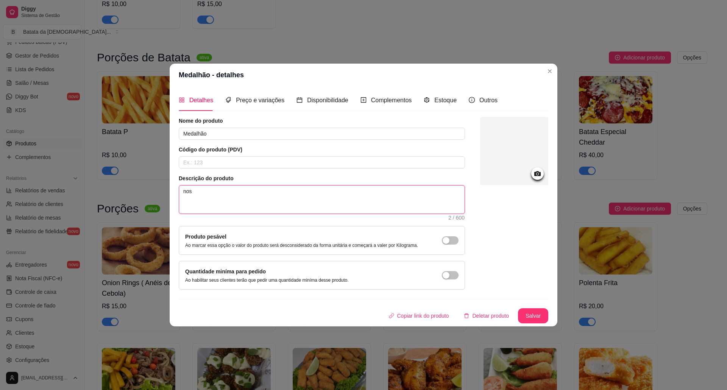
type textarea "noss"
type textarea "nosso"
type textarea "nosso m"
type textarea "nosso me"
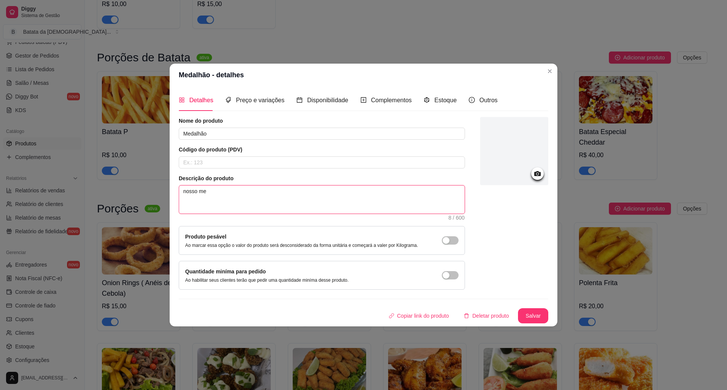
type textarea "nosso med"
type textarea "nosso meda"
type textarea "nosso medal"
type textarea "nosso medalh"
type textarea "nosso medalha"
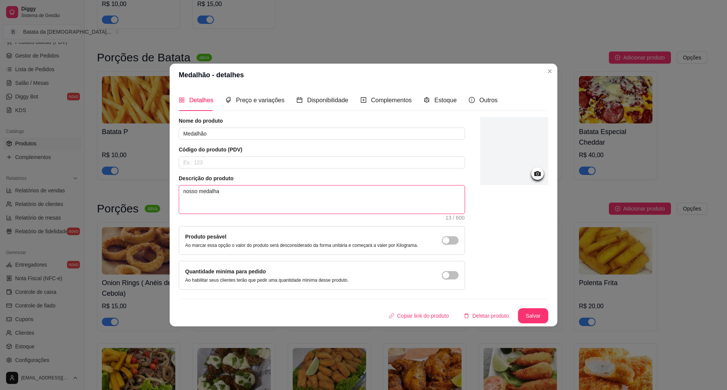
type textarea "nosso medalh"
type textarea "nosso medalhã"
type textarea "nosso medalhão"
type textarea "nosso medalhão,"
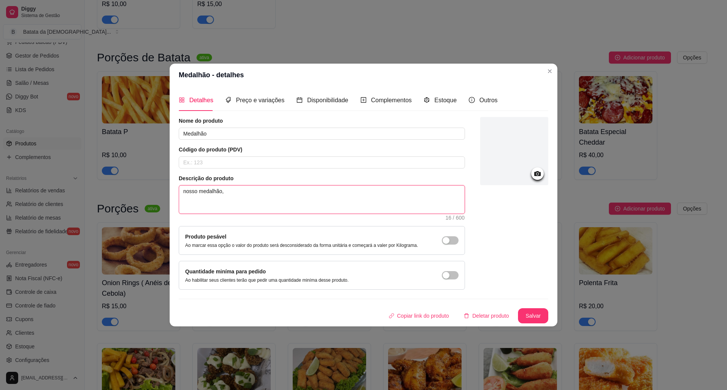
type textarea "nosso medalhão, c"
type textarea "nosso medalhão, co"
click at [197, 191] on textarea "nosso medalhão, con" at bounding box center [321, 199] width 285 height 28
click at [258, 187] on textarea "nosso delicioso medalhão, con" at bounding box center [321, 199] width 285 height 28
click at [262, 192] on textarea "nosso delicioso medalhão, contem bacon e mandioca 10 unidades" at bounding box center [321, 199] width 285 height 28
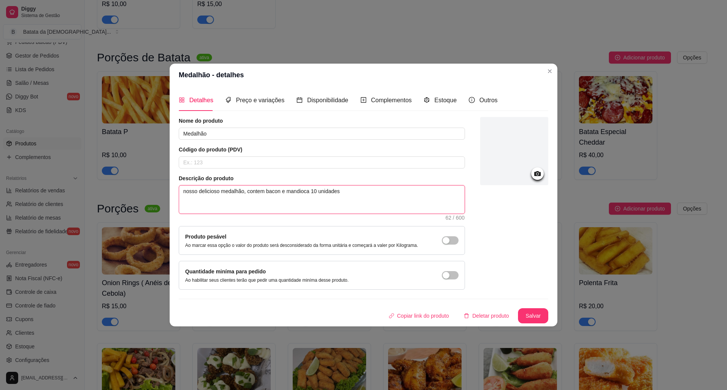
drag, startPoint x: 267, startPoint y: 194, endPoint x: 249, endPoint y: 191, distance: 18.7
click at [249, 191] on textarea "nosso delicioso medalhão, contem bacon e mandioca 10 unidades" at bounding box center [321, 199] width 285 height 28
click at [265, 200] on textarea "nosso delicioso medalhão, contem bacon e mandioca 10 unidades" at bounding box center [321, 199] width 285 height 28
drag, startPoint x: 264, startPoint y: 192, endPoint x: 246, endPoint y: 190, distance: 18.0
click at [246, 190] on textarea "nosso delicioso medalhão, contem bacon e mandioca 10 unidades" at bounding box center [321, 199] width 285 height 28
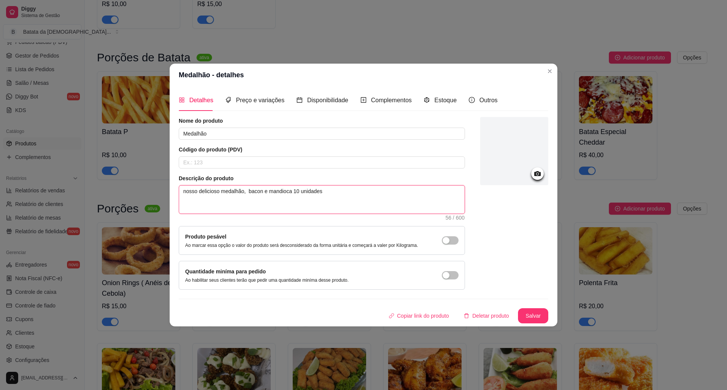
click at [241, 194] on textarea "nosso delicioso medalhão, bacon e mandioca 10 unidades" at bounding box center [321, 199] width 285 height 28
drag, startPoint x: 292, startPoint y: 197, endPoint x: 248, endPoint y: 185, distance: 45.4
click at [248, 185] on textarea "nosso delicioso medalhão, bacon e mandioca 10 unidades" at bounding box center [321, 199] width 285 height 28
click at [243, 194] on textarea "nosso delicioso medalhão, bacon e mandioca 10 unidades" at bounding box center [321, 199] width 285 height 28
paste textarea "bacon e mandioca"
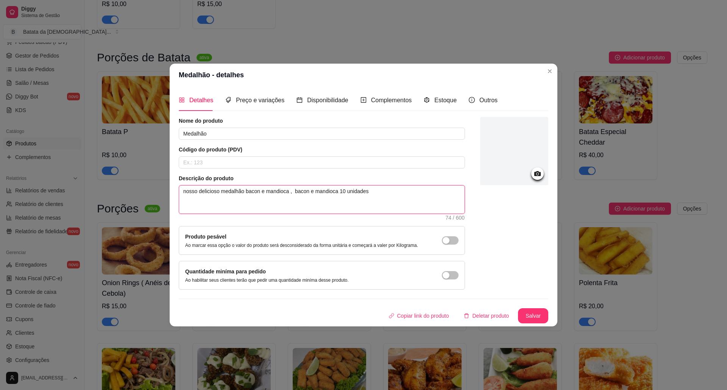
click at [242, 191] on textarea "nosso delicioso medalhão bacon e mandioca , bacon e mandioca 10 unidades" at bounding box center [321, 199] width 285 height 28
click at [244, 191] on textarea "nosso delicioso medalhão bacon e mandioca , bacon e mandioca 10 unidades" at bounding box center [321, 199] width 285 height 28
click at [296, 194] on textarea "nosso delicioso medalhão de bacon e mandioca , bacon e mandioca 10 unidades" at bounding box center [321, 199] width 285 height 28
click at [297, 194] on textarea "nosso delicioso medalhão de bacon e mandioca , bacon e mandioca 10 unidades" at bounding box center [321, 199] width 285 height 28
drag, startPoint x: 341, startPoint y: 191, endPoint x: 298, endPoint y: 186, distance: 43.5
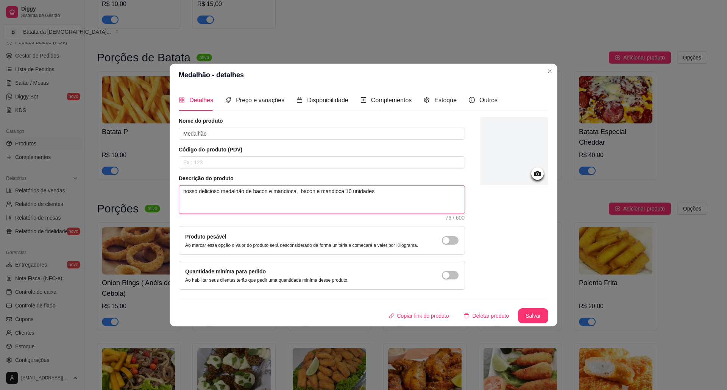
click at [298, 186] on textarea "nosso delicioso medalhão de bacon e mandioca, bacon e mandioca 10 unidades" at bounding box center [321, 199] width 285 height 28
click at [302, 191] on textarea "nosso delicioso medalhão de bacon e mandioca, a 10 unidades" at bounding box center [321, 199] width 285 height 28
click at [347, 192] on textarea "nosso delicioso medalhão de bacon e mandioca. Contem 10 unidades" at bounding box center [321, 199] width 285 height 28
click at [539, 315] on button "Salvar" at bounding box center [533, 315] width 30 height 15
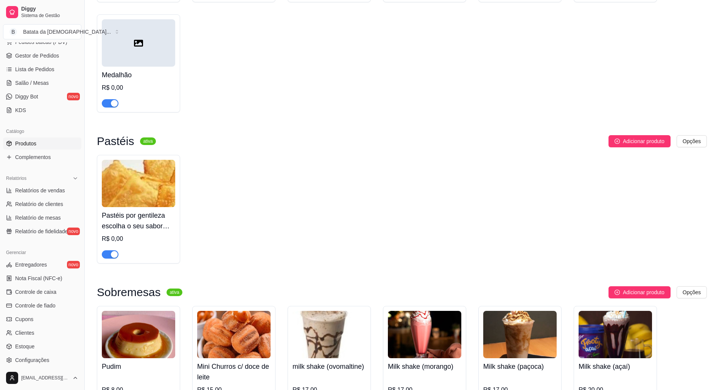
scroll to position [1413, 0]
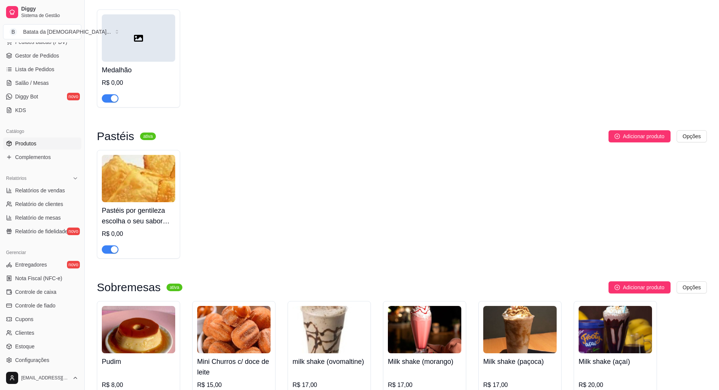
click at [142, 45] on div at bounding box center [138, 37] width 73 height 47
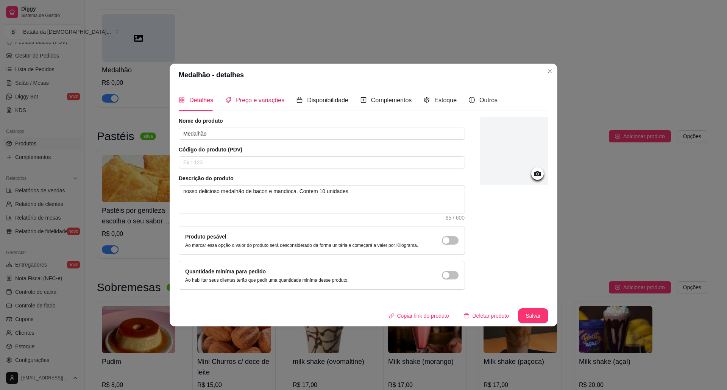
click at [260, 97] on span "Preço e variações" at bounding box center [260, 100] width 48 height 6
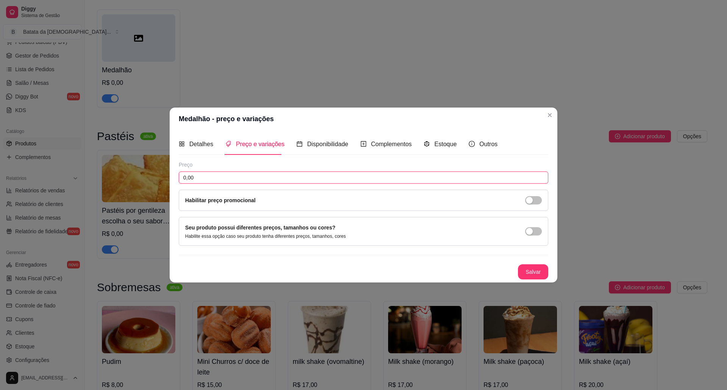
click at [232, 180] on input "0,00" at bounding box center [363, 177] width 369 height 12
click at [536, 268] on button "Salvar" at bounding box center [533, 271] width 30 height 15
click at [356, 180] on input "40,00" at bounding box center [363, 177] width 369 height 12
click at [191, 141] on span "Detalhes" at bounding box center [201, 144] width 24 height 6
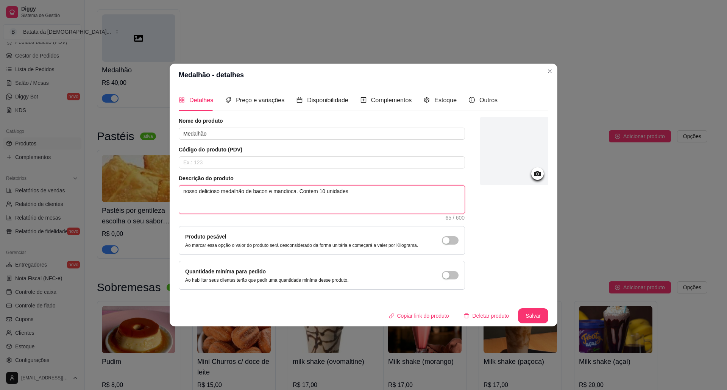
click at [294, 190] on textarea "nosso delicioso medalhão de bacon e mandioca. Contem 10 unidades" at bounding box center [321, 199] width 285 height 28
click at [539, 315] on button "Salvar" at bounding box center [533, 315] width 30 height 15
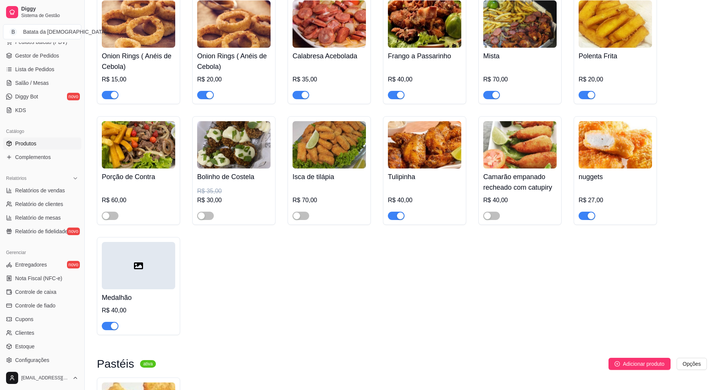
scroll to position [1181, 0]
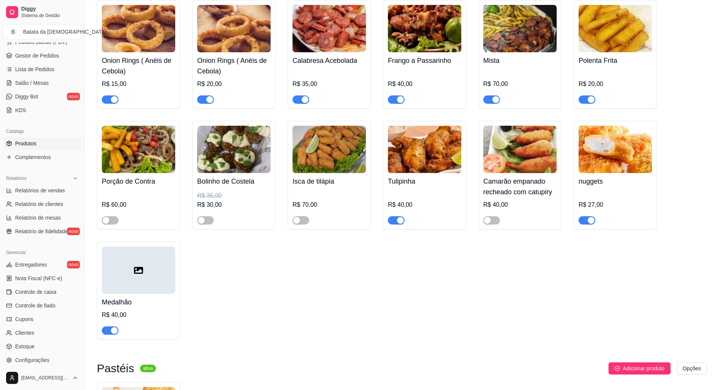
click at [418, 177] on h4 "Tulipinha" at bounding box center [424, 181] width 73 height 11
click at [532, 151] on img at bounding box center [519, 149] width 73 height 47
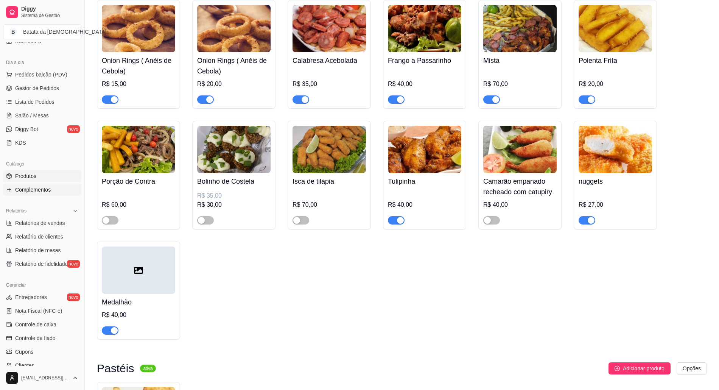
scroll to position [54, 0]
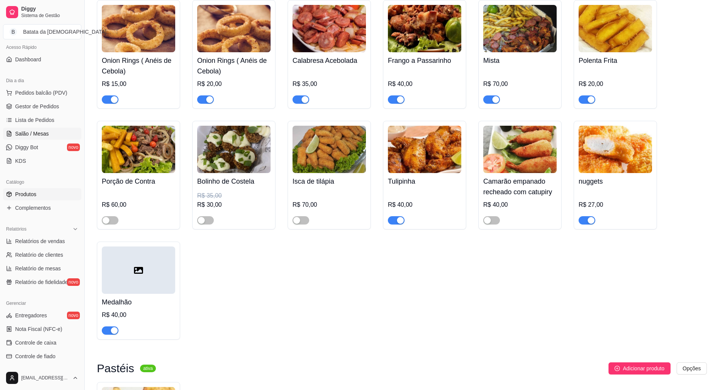
click at [31, 131] on span "Salão / Mesas" at bounding box center [32, 134] width 34 height 8
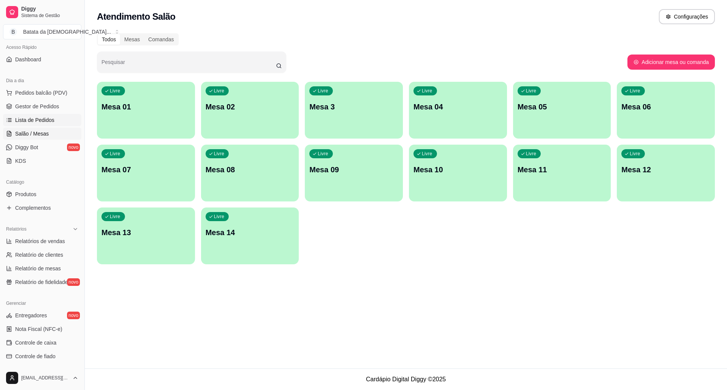
click at [58, 115] on link "Lista de Pedidos" at bounding box center [42, 120] width 78 height 12
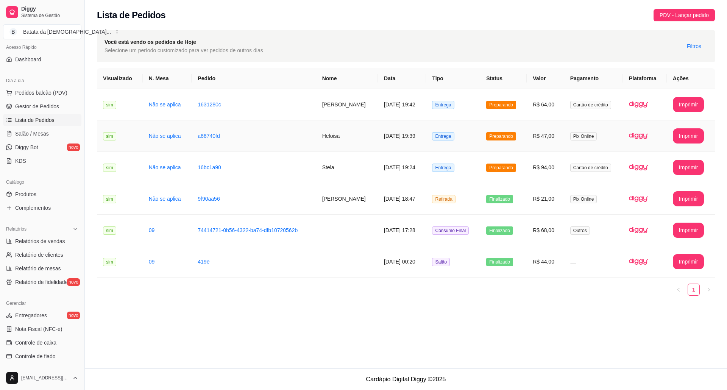
click at [497, 134] on span "Preparando" at bounding box center [501, 136] width 30 height 8
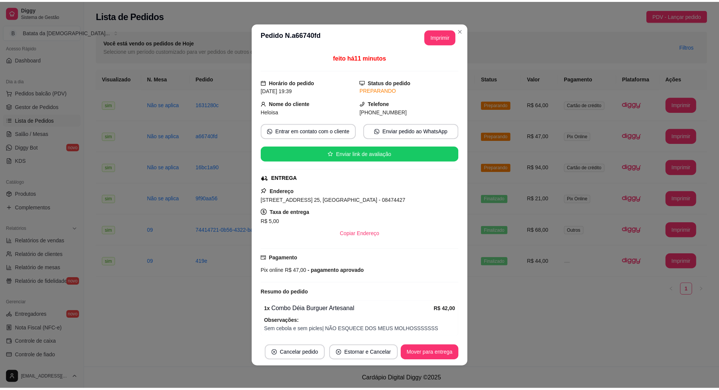
scroll to position [33, 0]
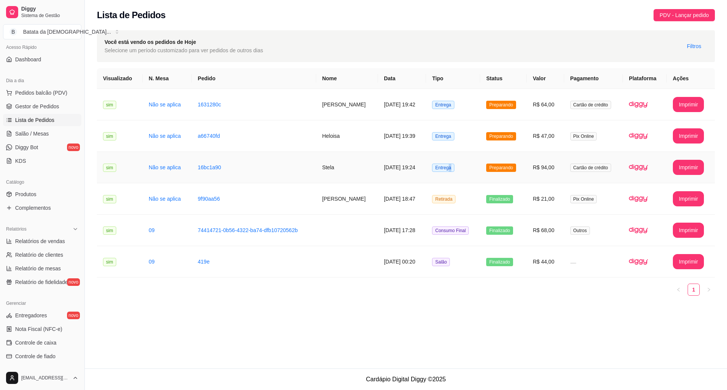
click at [454, 171] on span "Entrega" at bounding box center [443, 167] width 22 height 8
click at [37, 191] on link "Produtos" at bounding box center [42, 194] width 78 height 12
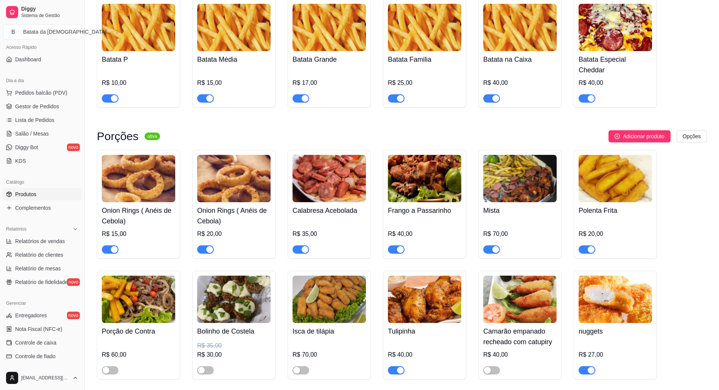
scroll to position [1059, 0]
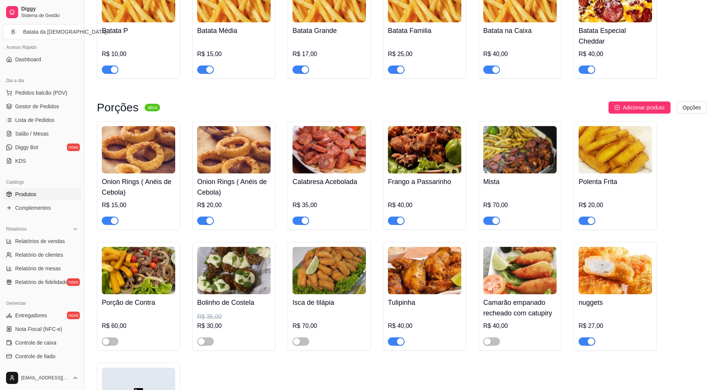
click at [442, 146] on img at bounding box center [424, 149] width 73 height 47
click at [514, 147] on img at bounding box center [519, 149] width 73 height 47
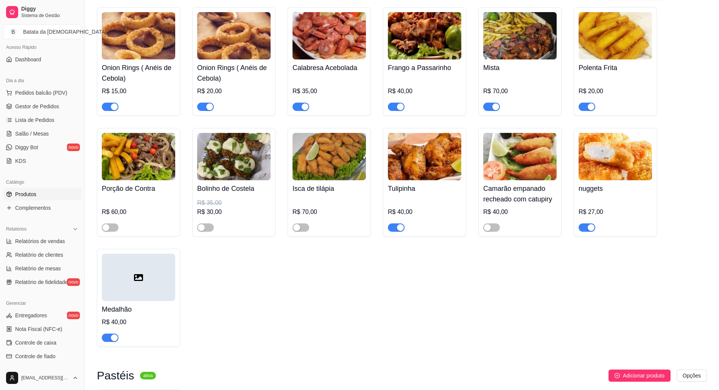
scroll to position [1160, 0]
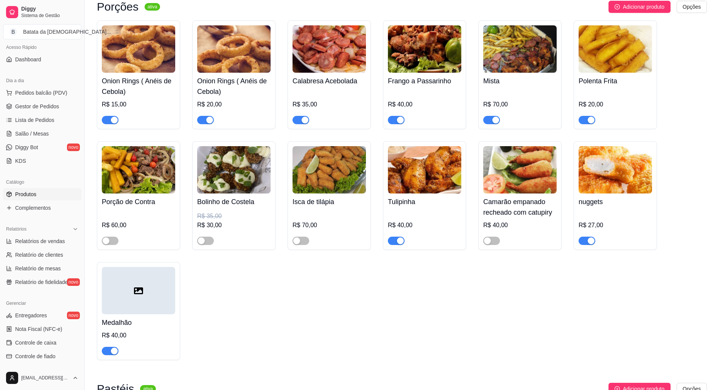
click at [409, 50] on img at bounding box center [424, 48] width 73 height 47
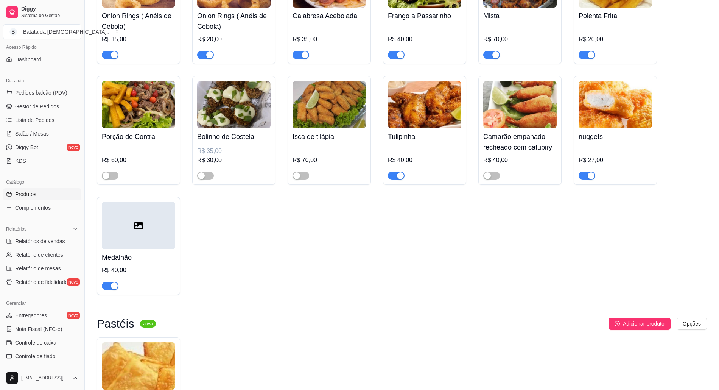
scroll to position [1211, 0]
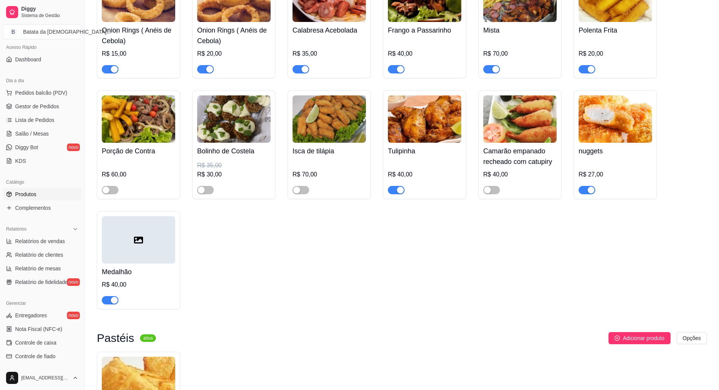
click at [122, 249] on div at bounding box center [138, 239] width 73 height 47
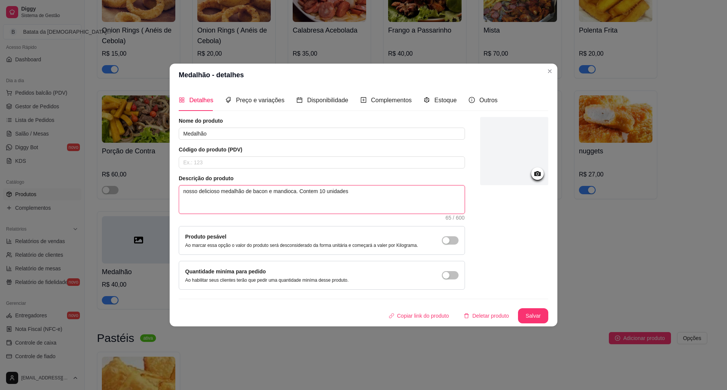
click at [350, 189] on textarea "nosso delicioso medalhão de bacon e mandioca. Contem 10 unidades" at bounding box center [321, 199] width 285 height 28
click at [297, 191] on textarea "nosso delicioso medalhão de bacon e mandioca. Contem 10 unidades" at bounding box center [321, 199] width 285 height 28
click at [269, 192] on textarea "nosso delicioso medalhão de bacon e mandioca e Maionese da casa especial Contem…" at bounding box center [321, 199] width 285 height 28
click at [273, 193] on textarea "nosso delicioso medalhão de bacon e mandioca e Maionese da casa especial Contem…" at bounding box center [321, 199] width 285 height 28
click at [250, 190] on textarea "nosso delicioso medalhão de bacon, mandioca e Maionese da casa especial Contem …" at bounding box center [321, 199] width 285 height 28
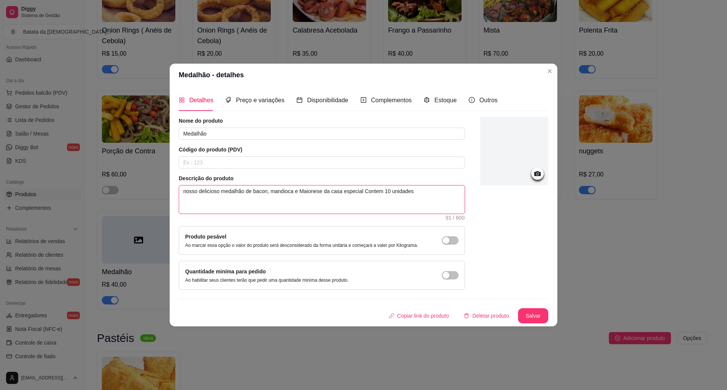
click at [257, 190] on textarea "nosso delicioso medalhão de bacon, mandioca e Maionese da casa especial Contem …" at bounding box center [321, 199] width 285 height 28
click at [273, 188] on textarea "nosso delicioso medalhão de Bacon, mandioca e Maionese da casa especial Contem …" at bounding box center [321, 199] width 285 height 28
click at [359, 191] on textarea "nosso delicioso medalhão de Bacon, Mandioca e Maionese da casa especial Contem …" at bounding box center [321, 199] width 285 height 28
click at [359, 193] on textarea "nosso delicioso medalhão de Bacon, Mandioca e Maionese da casa especial Contem …" at bounding box center [321, 199] width 285 height 28
click at [359, 191] on textarea "nosso delicioso medalhão de Bacon, Mandioca e Maionese da casa especial Contem …" at bounding box center [321, 199] width 285 height 28
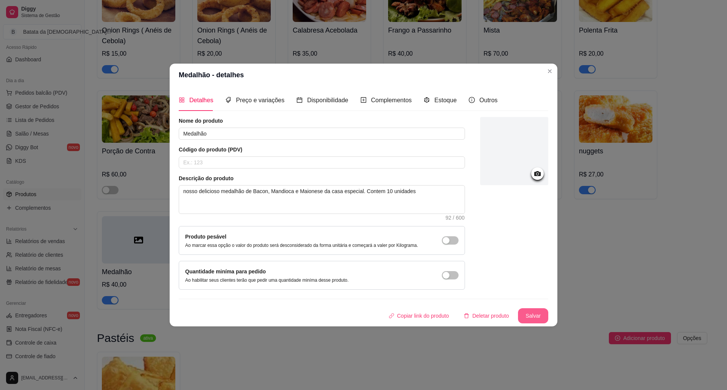
click at [534, 319] on button "Salvar" at bounding box center [533, 315] width 30 height 15
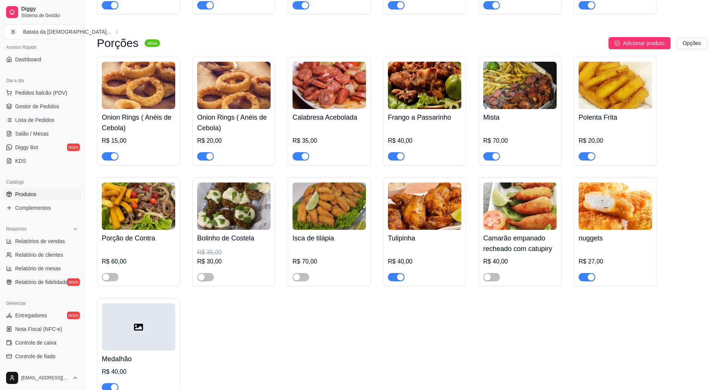
scroll to position [1110, 0]
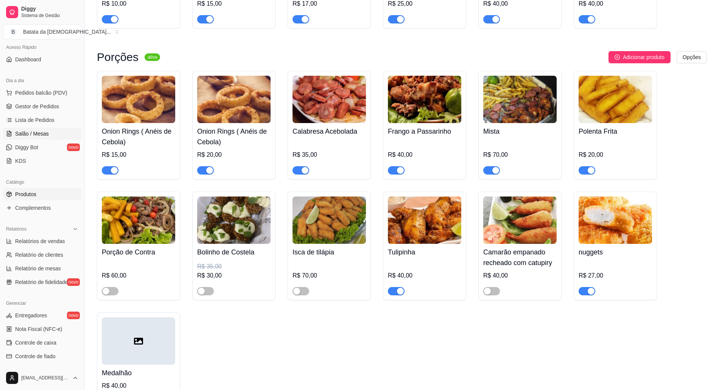
click at [34, 131] on span "Salão / Mesas" at bounding box center [32, 134] width 34 height 8
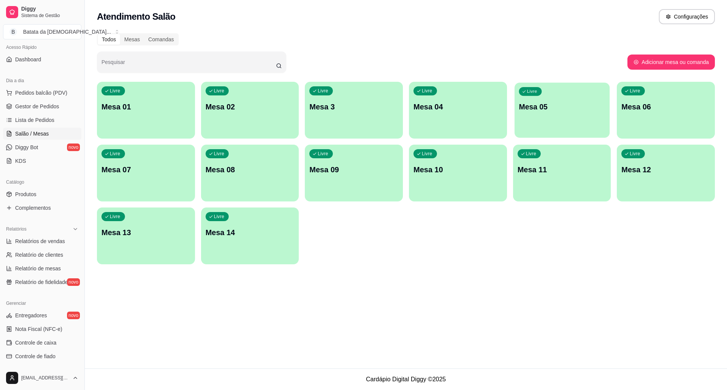
click at [540, 124] on div "Livre Mesa 05" at bounding box center [561, 105] width 95 height 46
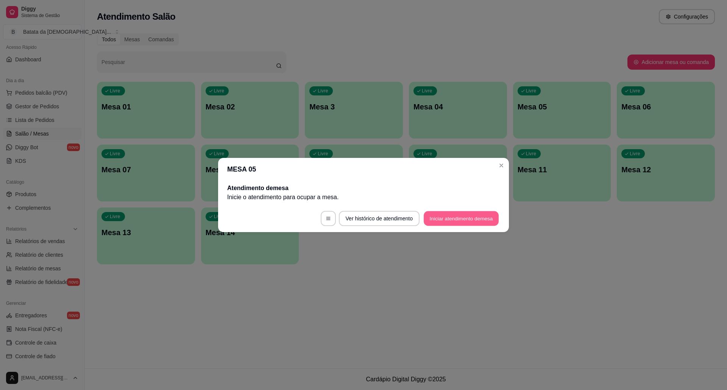
click at [481, 218] on button "Iniciar atendimento de mesa" at bounding box center [460, 218] width 75 height 15
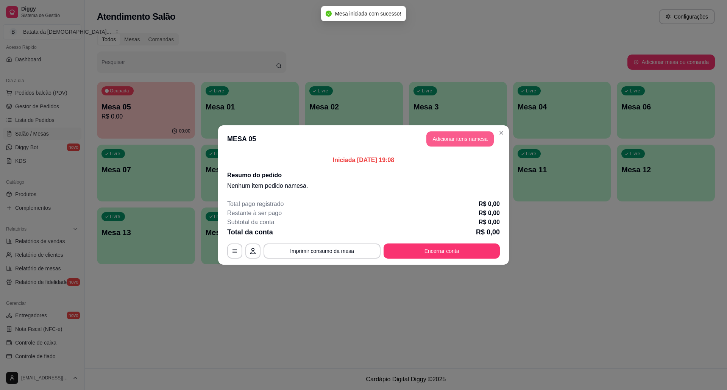
click at [455, 149] on header "MESA 05 Adicionar itens na mesa" at bounding box center [363, 138] width 291 height 27
click at [448, 137] on button "Adicionar itens na mesa" at bounding box center [459, 139] width 65 height 15
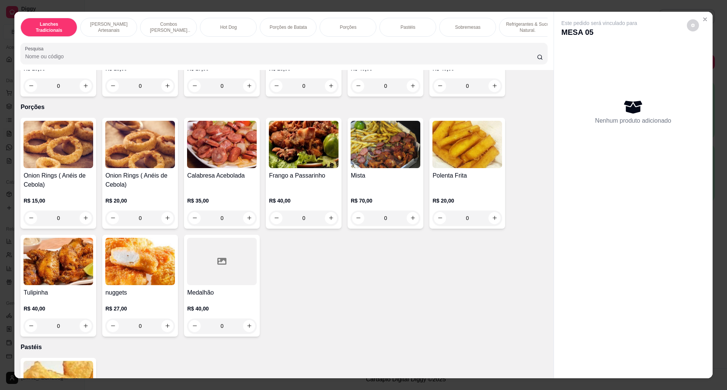
scroll to position [1009, 0]
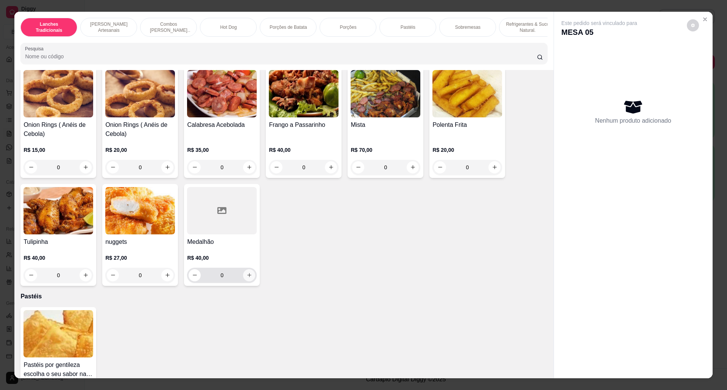
click at [246, 278] on icon "increase-product-quantity" at bounding box center [249, 275] width 6 height 6
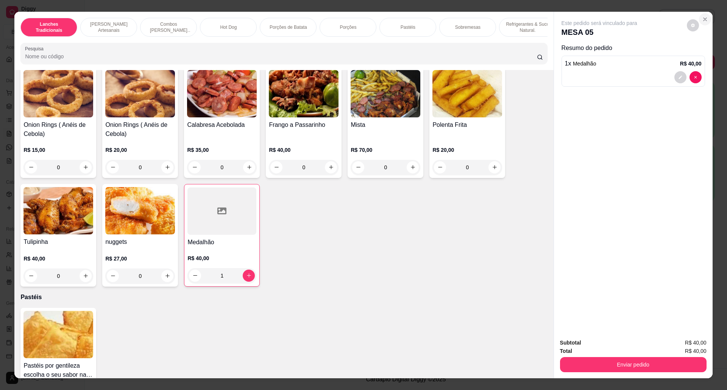
click at [704, 17] on button "Close" at bounding box center [705, 19] width 12 height 12
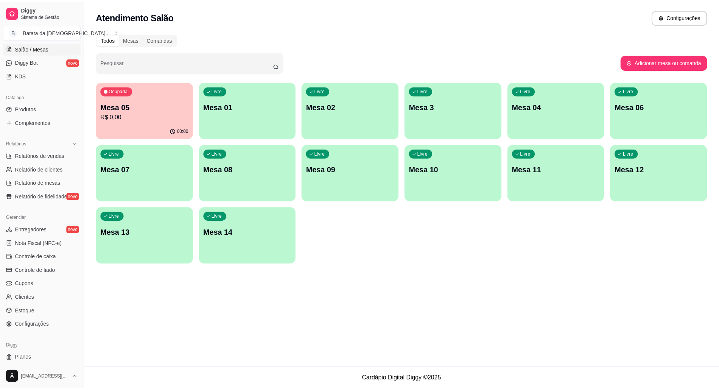
scroll to position [155, 0]
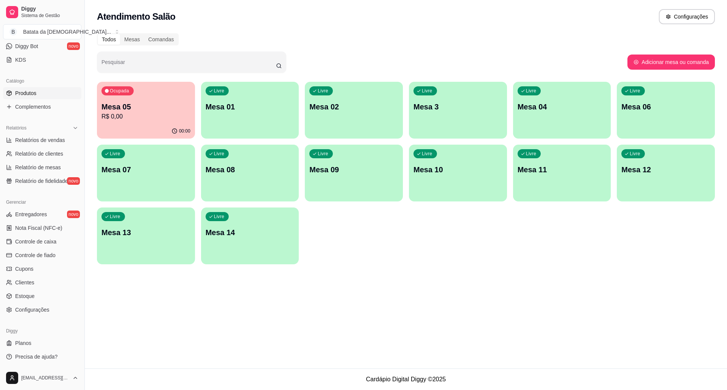
click at [38, 94] on link "Produtos" at bounding box center [42, 93] width 78 height 12
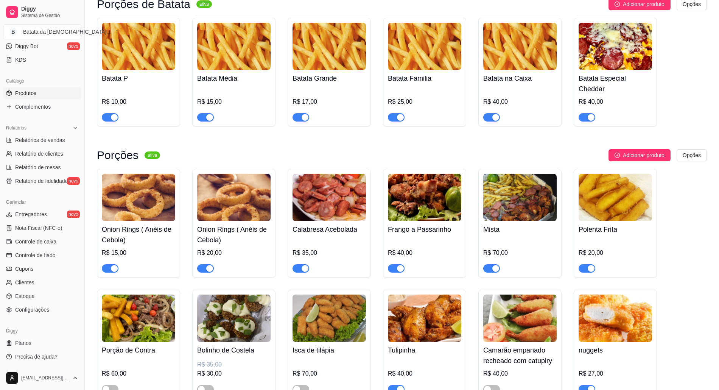
scroll to position [1160, 0]
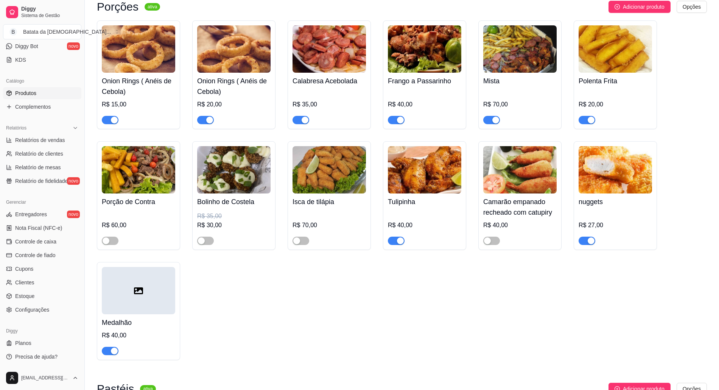
click at [128, 291] on div at bounding box center [138, 290] width 73 height 47
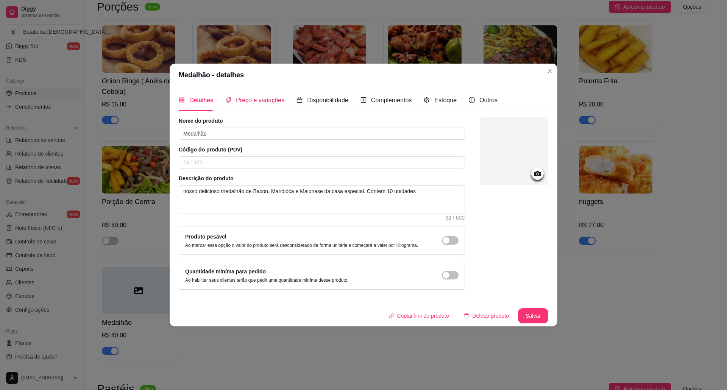
click at [265, 97] on span "Preço e variações" at bounding box center [260, 100] width 48 height 6
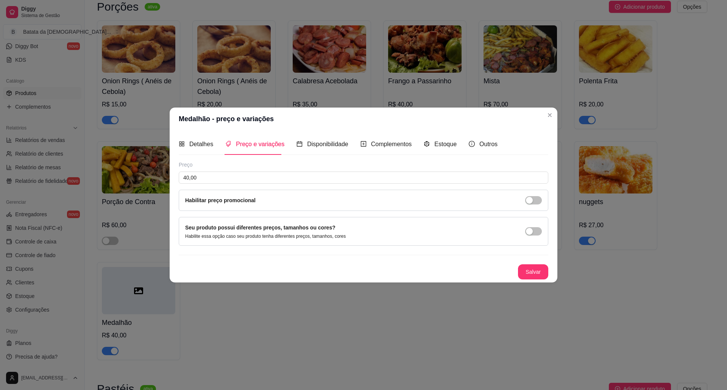
click at [226, 170] on div "Preço 40,00 Habilitar preço promocional" at bounding box center [363, 186] width 369 height 50
drag, startPoint x: 222, startPoint y: 175, endPoint x: 164, endPoint y: 181, distance: 57.8
click at [164, 181] on div "Medalhão - preço e variações Detalhes Preço e variações Disponibilidade Complem…" at bounding box center [363, 195] width 727 height 390
click at [520, 269] on button "Salvar" at bounding box center [533, 271] width 30 height 15
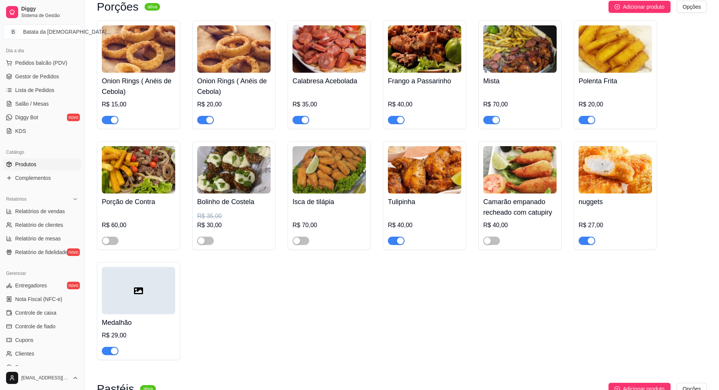
scroll to position [54, 0]
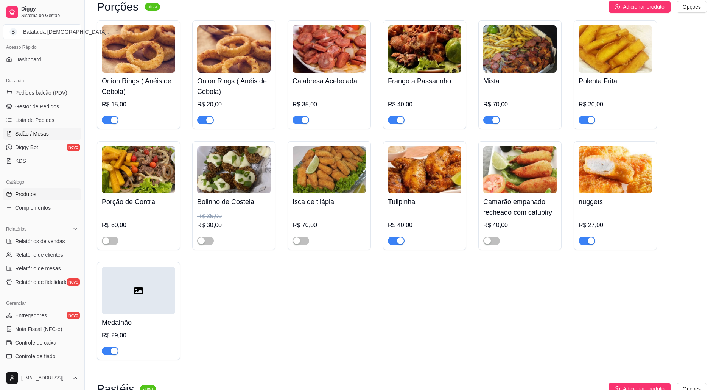
click at [53, 138] on link "Salão / Mesas" at bounding box center [42, 134] width 78 height 12
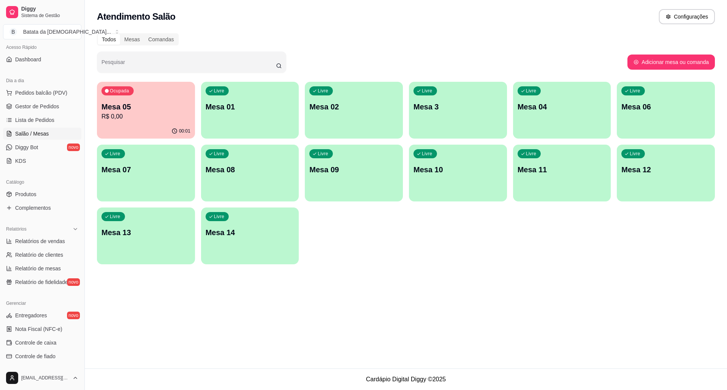
click at [180, 112] on p "R$ 0,00" at bounding box center [145, 116] width 89 height 9
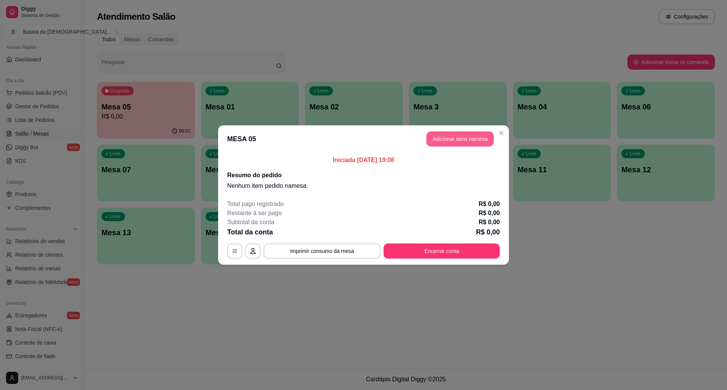
click at [450, 136] on button "Adicionar itens na mesa" at bounding box center [459, 138] width 67 height 15
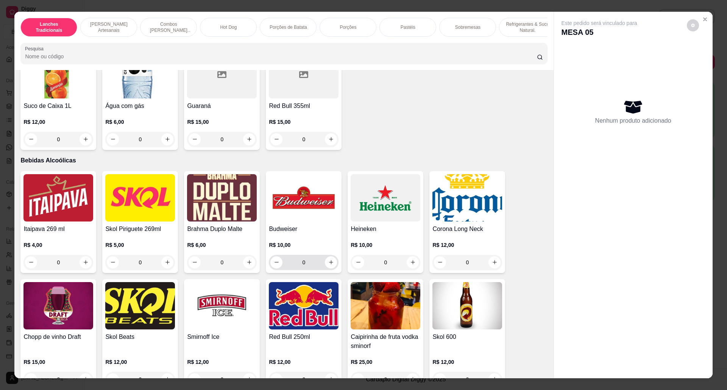
scroll to position [1766, 0]
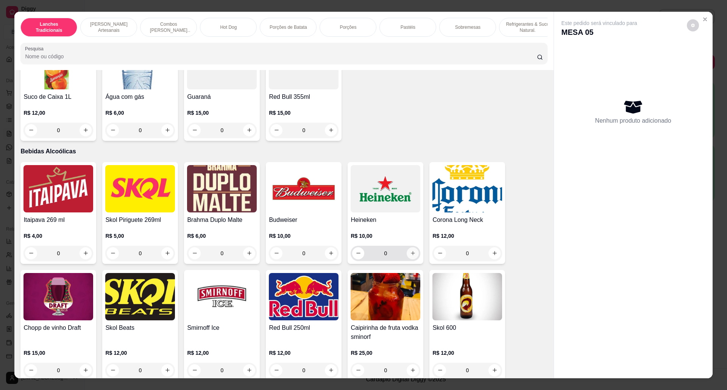
click at [406, 259] on button "increase-product-quantity" at bounding box center [412, 253] width 12 height 12
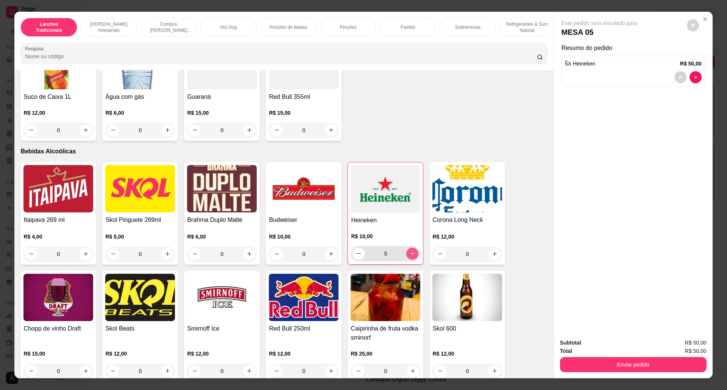
click at [406, 260] on button "increase-product-quantity" at bounding box center [412, 253] width 12 height 12
click at [406, 259] on button "increase-product-quantity" at bounding box center [412, 253] width 12 height 12
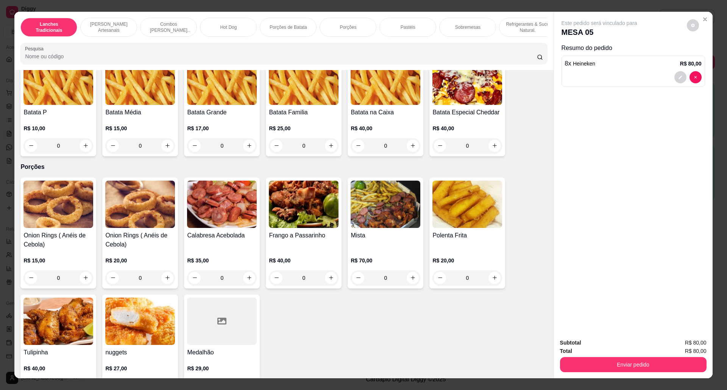
scroll to position [857, 0]
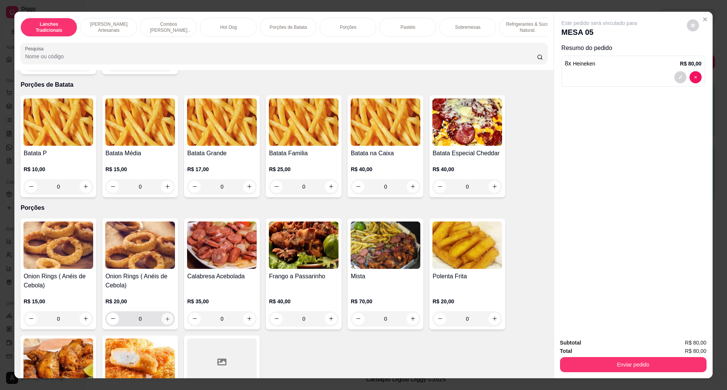
click at [166, 322] on icon "increase-product-quantity" at bounding box center [168, 319] width 6 height 6
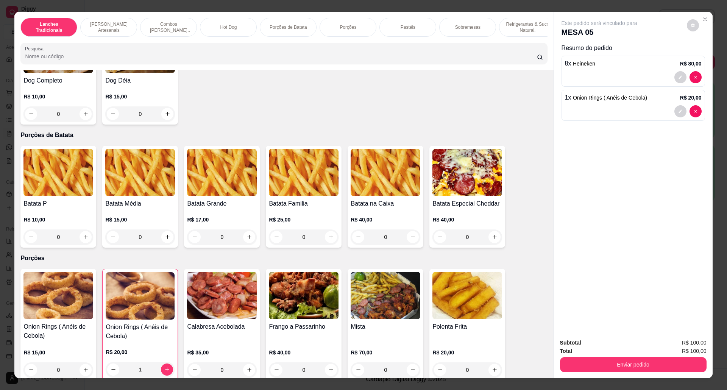
scroll to position [1009, 0]
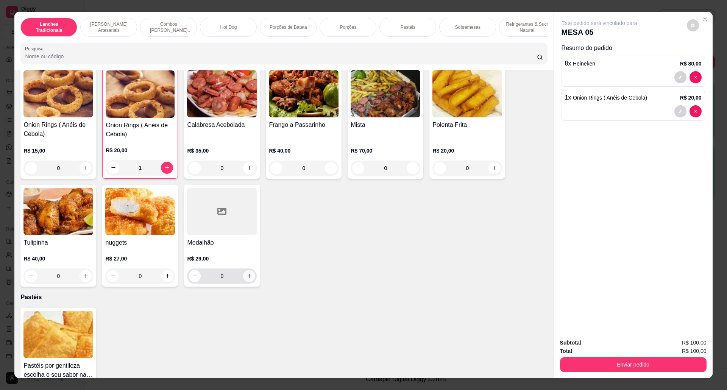
click at [243, 282] on button "increase-product-quantity" at bounding box center [249, 276] width 12 height 12
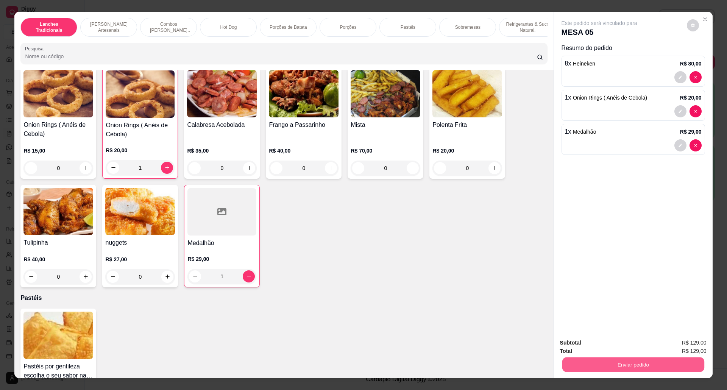
click at [653, 363] on button "Enviar pedido" at bounding box center [633, 364] width 142 height 15
click at [638, 347] on button "Não registrar e enviar pedido" at bounding box center [607, 346] width 79 height 14
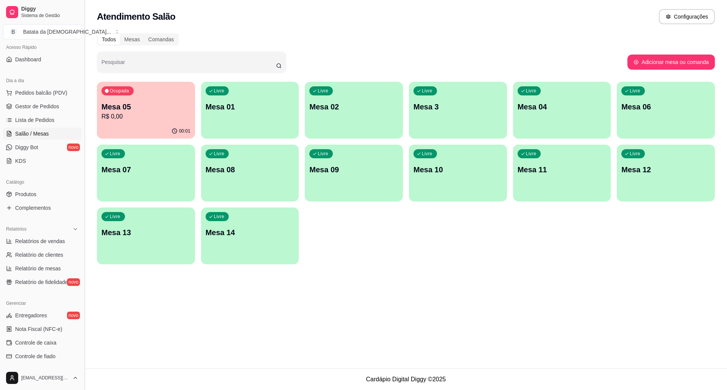
click at [85, 102] on button "Toggle Sidebar" at bounding box center [84, 195] width 6 height 390
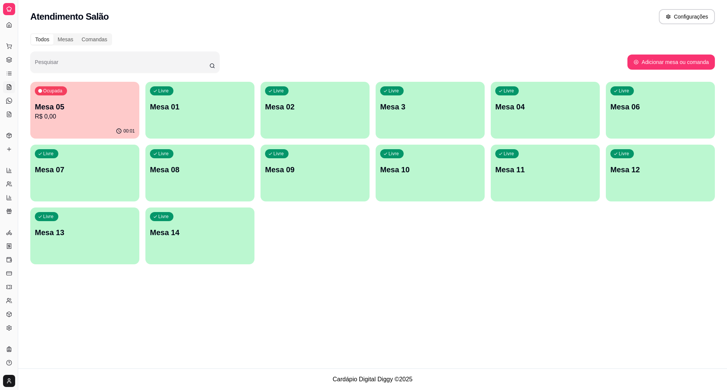
scroll to position [2, 0]
drag, startPoint x: 17, startPoint y: 77, endPoint x: 38, endPoint y: 79, distance: 21.3
click at [38, 79] on div "Diggy Sistema de Gestão B Batata da Dei ... Loja aberta Diggy Bot até 14/09 Ace…" at bounding box center [363, 195] width 727 height 390
drag, startPoint x: 16, startPoint y: 78, endPoint x: 25, endPoint y: 78, distance: 9.5
click at [25, 78] on div "Diggy Sistema de Gestão B Batata da Dei ... Loja aberta Diggy Bot até 14/09 Ace…" at bounding box center [363, 195] width 727 height 390
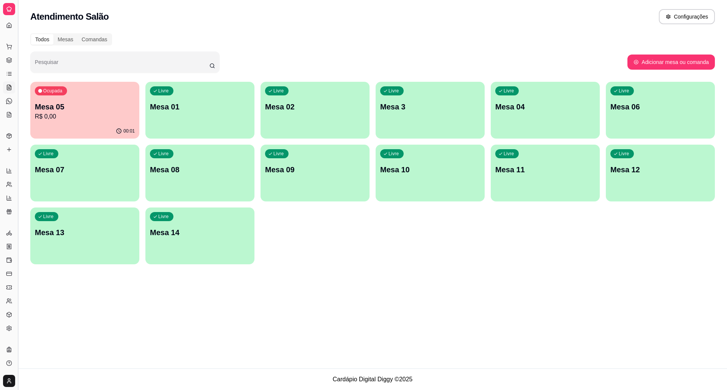
click at [21, 73] on div "Diggy Sistema de Gestão B Batata da Dei ... Loja aberta Diggy Bot até 14/09 Ace…" at bounding box center [363, 195] width 727 height 390
click at [17, 72] on button "Toggle Sidebar" at bounding box center [18, 195] width 6 height 390
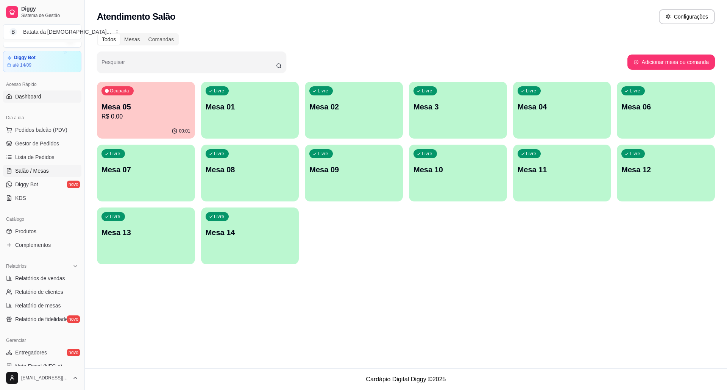
scroll to position [0, 0]
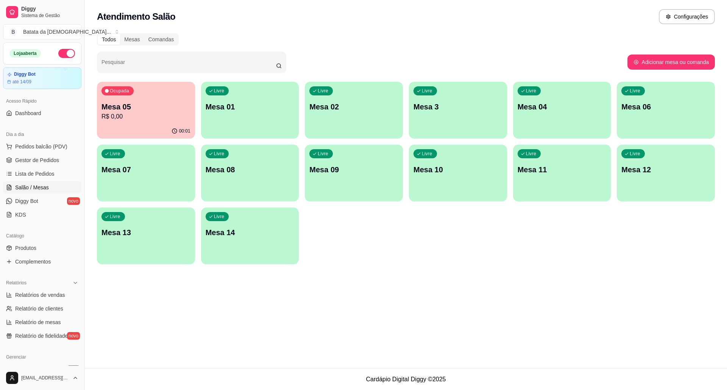
click at [49, 167] on ul "Pedidos balcão (PDV) Gestor de Pedidos Lista de Pedidos Salão / Mesas Diggy Bot…" at bounding box center [42, 180] width 78 height 80
click at [55, 170] on link "Lista de Pedidos" at bounding box center [42, 174] width 78 height 12
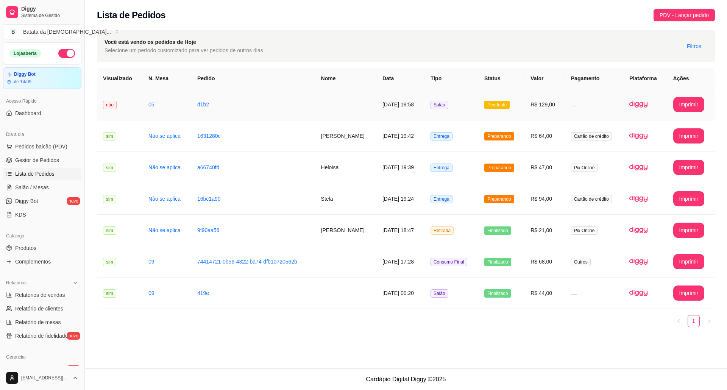
click at [448, 107] on span "Salão" at bounding box center [439, 105] width 18 height 8
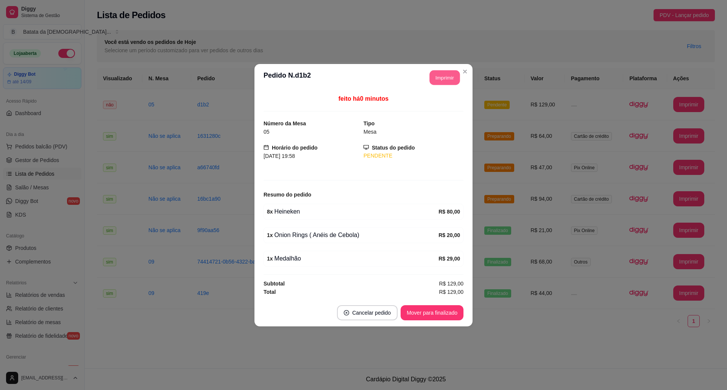
click at [440, 82] on button "Imprimir" at bounding box center [444, 77] width 30 height 15
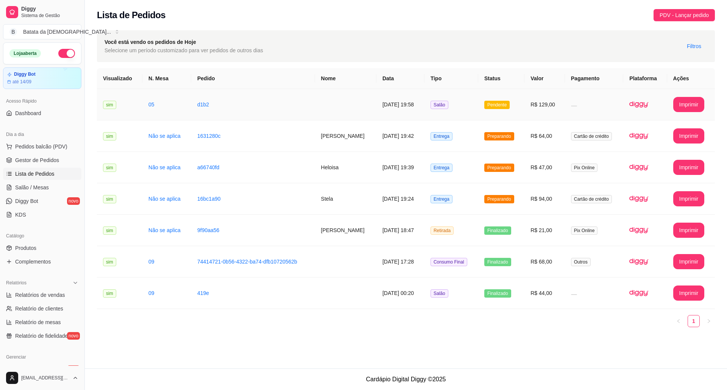
click at [565, 111] on td "R$ 129,00" at bounding box center [544, 104] width 40 height 31
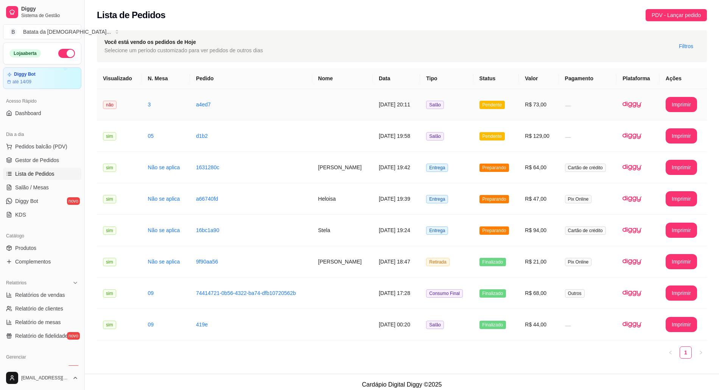
click at [549, 101] on td "R$ 73,00" at bounding box center [539, 104] width 40 height 31
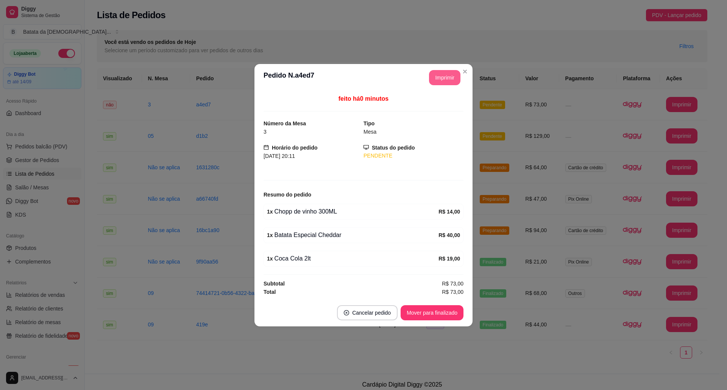
click at [456, 73] on button "Imprimir" at bounding box center [444, 77] width 31 height 15
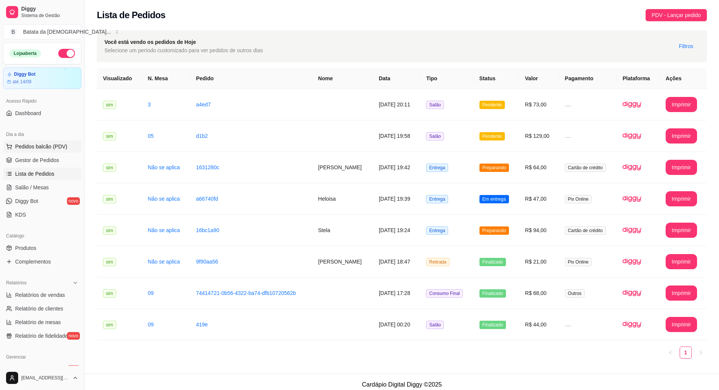
click at [40, 149] on span "Pedidos balcão (PDV)" at bounding box center [41, 147] width 52 height 8
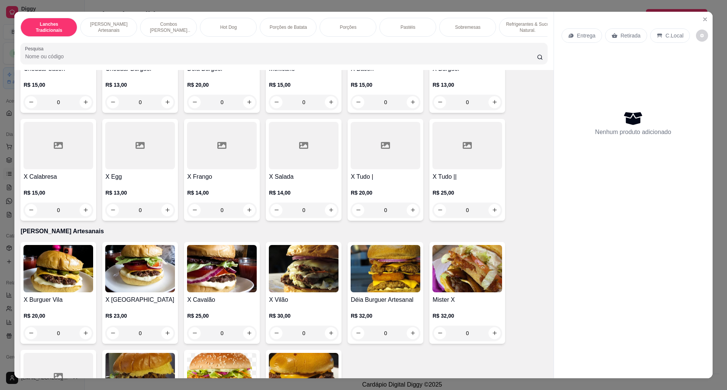
scroll to position [252, 0]
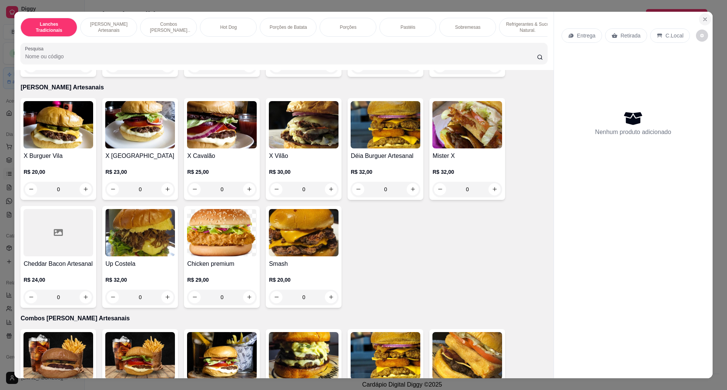
click at [702, 17] on icon "Close" at bounding box center [705, 19] width 6 height 6
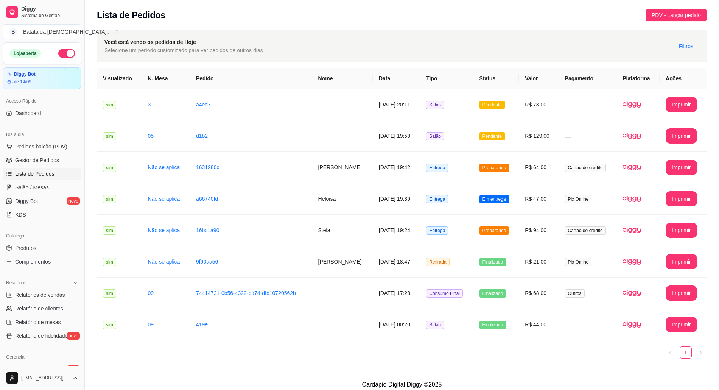
click at [32, 139] on div "Dia a dia" at bounding box center [42, 134] width 78 height 12
click at [29, 144] on span "Pedidos balcão (PDV)" at bounding box center [41, 147] width 52 height 8
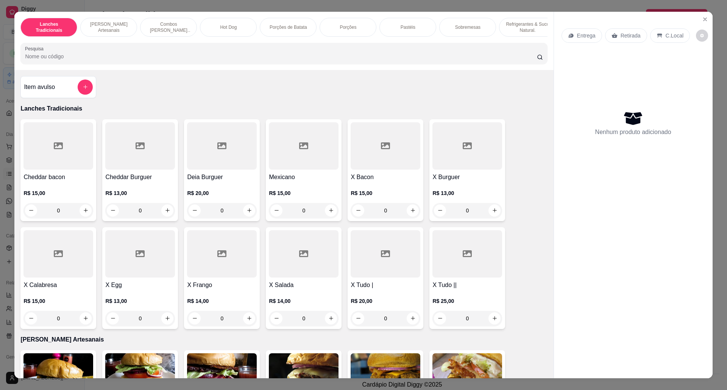
click at [164, 218] on div "0" at bounding box center [140, 210] width 70 height 15
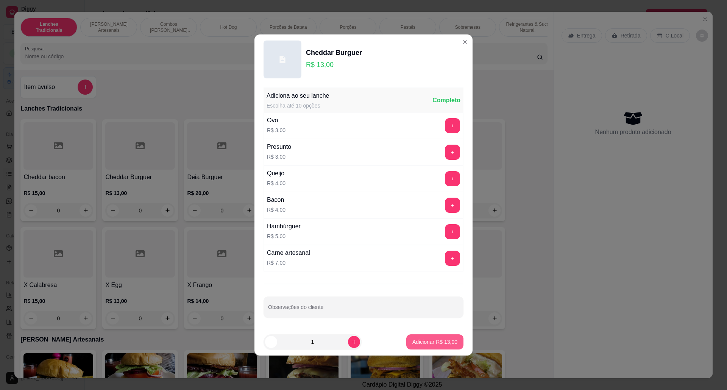
click at [412, 345] on p "Adicionar R$ 13,00" at bounding box center [434, 342] width 45 height 8
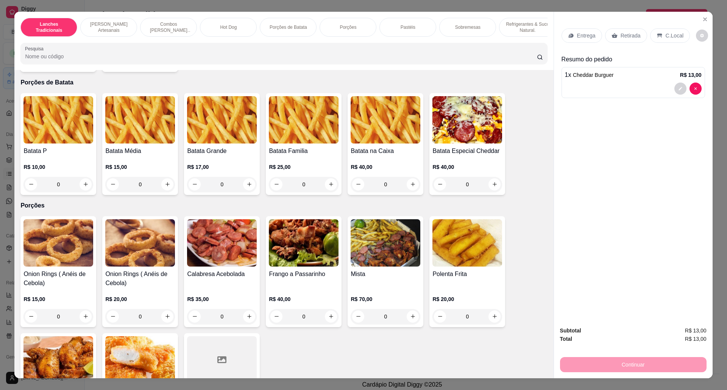
scroll to position [857, 0]
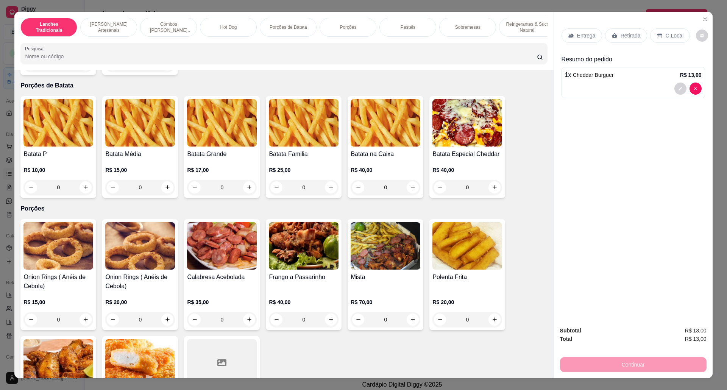
click at [72, 146] on img at bounding box center [58, 122] width 70 height 47
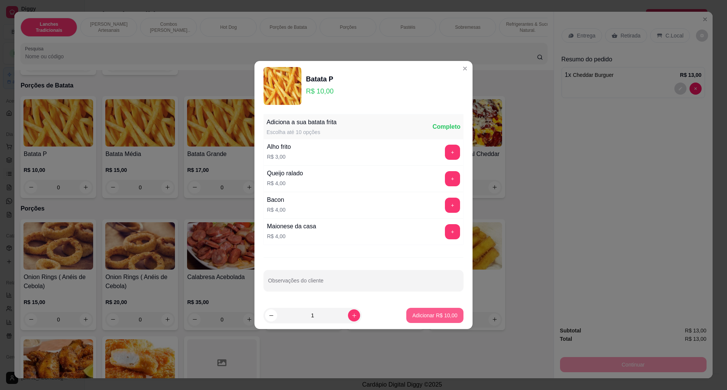
click at [422, 316] on p "Adicionar R$ 10,00" at bounding box center [434, 315] width 45 height 8
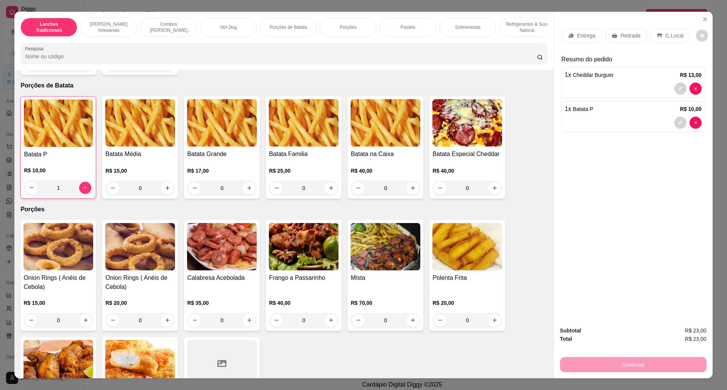
click at [568, 34] on icon at bounding box center [570, 36] width 5 height 4
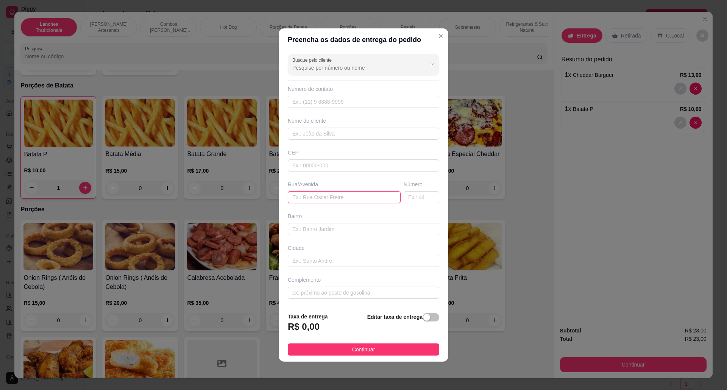
click at [329, 199] on input "text" at bounding box center [344, 197] width 113 height 12
click at [412, 195] on input "text" at bounding box center [421, 197] width 36 height 12
click at [427, 318] on span "button" at bounding box center [430, 317] width 17 height 8
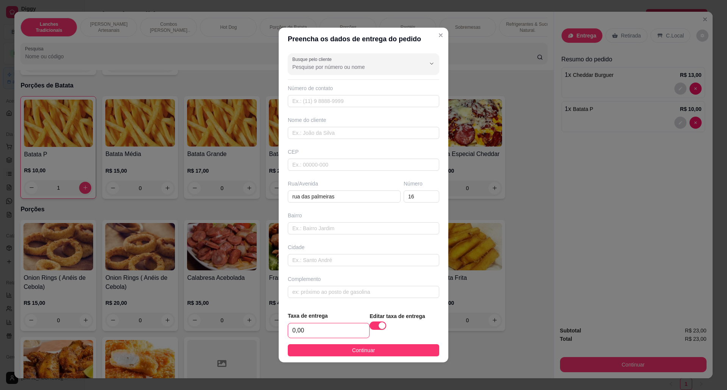
click at [300, 334] on input "0,00" at bounding box center [328, 330] width 81 height 14
click at [409, 351] on button "Continuar" at bounding box center [363, 350] width 151 height 12
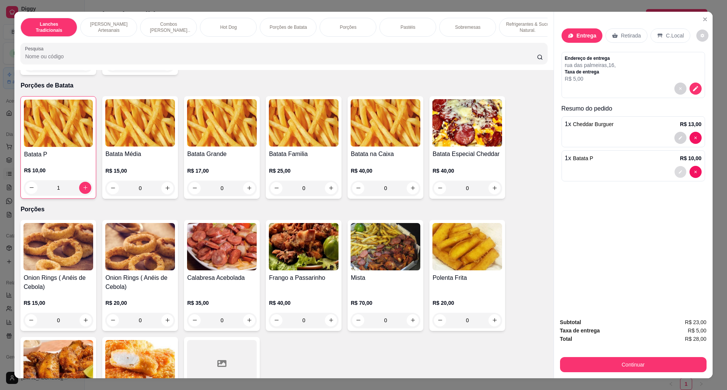
click at [675, 167] on button "decrease-product-quantity" at bounding box center [680, 172] width 12 height 12
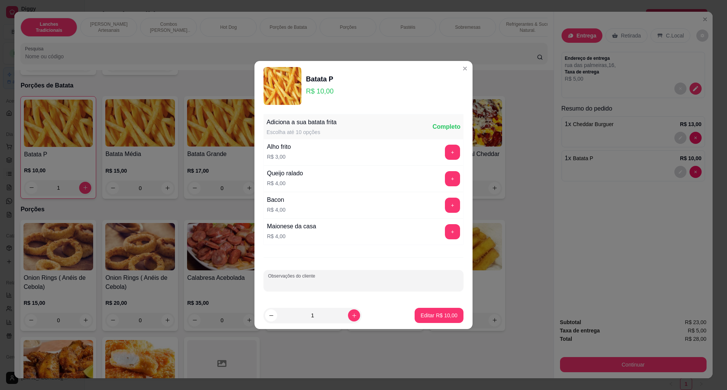
click at [300, 282] on input "Observações do cliente" at bounding box center [363, 284] width 191 height 8
click at [446, 313] on p "Editar R$ 10,00" at bounding box center [438, 315] width 37 height 8
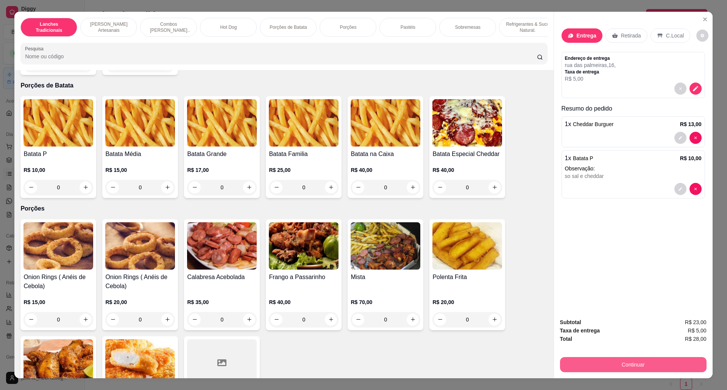
click at [617, 366] on button "Continuar" at bounding box center [633, 364] width 146 height 15
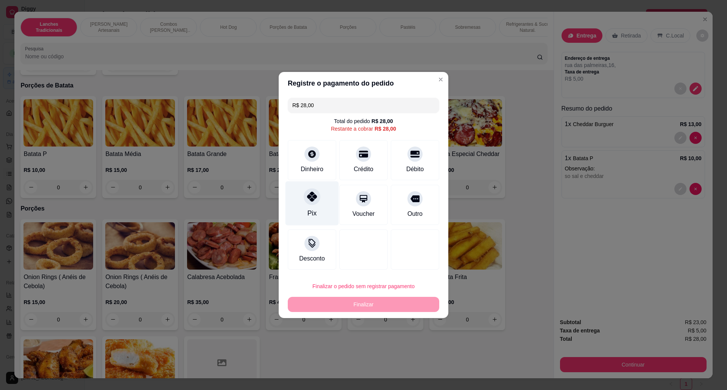
click at [296, 198] on div "Pix" at bounding box center [311, 203] width 53 height 44
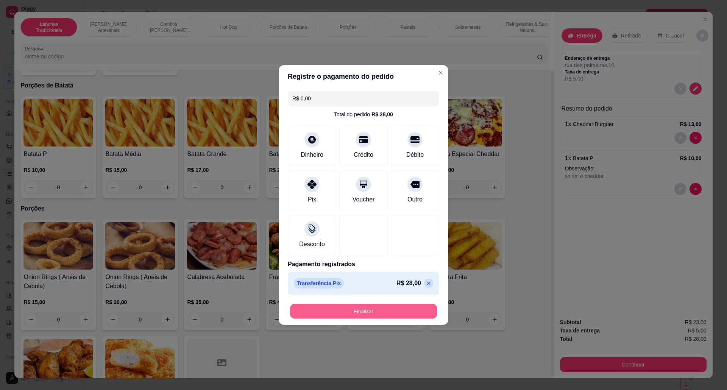
click at [372, 310] on button "Finalizar" at bounding box center [363, 311] width 147 height 15
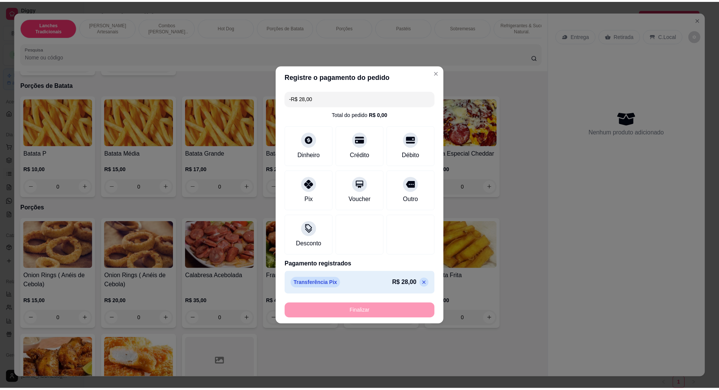
scroll to position [857, 0]
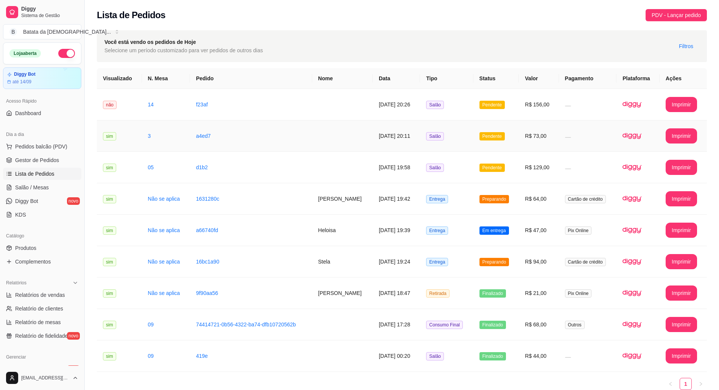
click at [480, 131] on td "Pendente" at bounding box center [496, 135] width 46 height 31
click at [498, 109] on td "Pendente" at bounding box center [496, 104] width 46 height 31
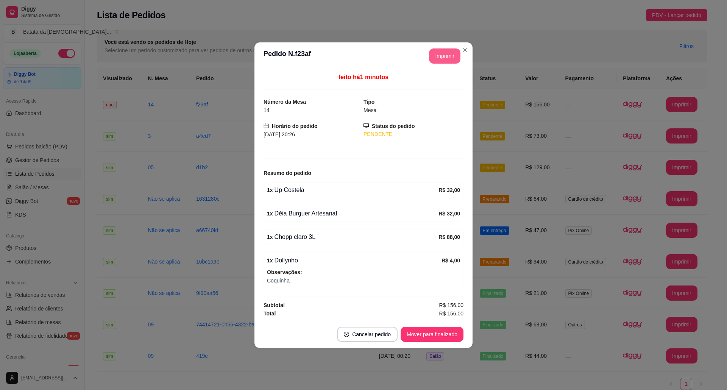
click at [451, 53] on button "Imprimir" at bounding box center [444, 55] width 31 height 15
